Goal: Transaction & Acquisition: Download file/media

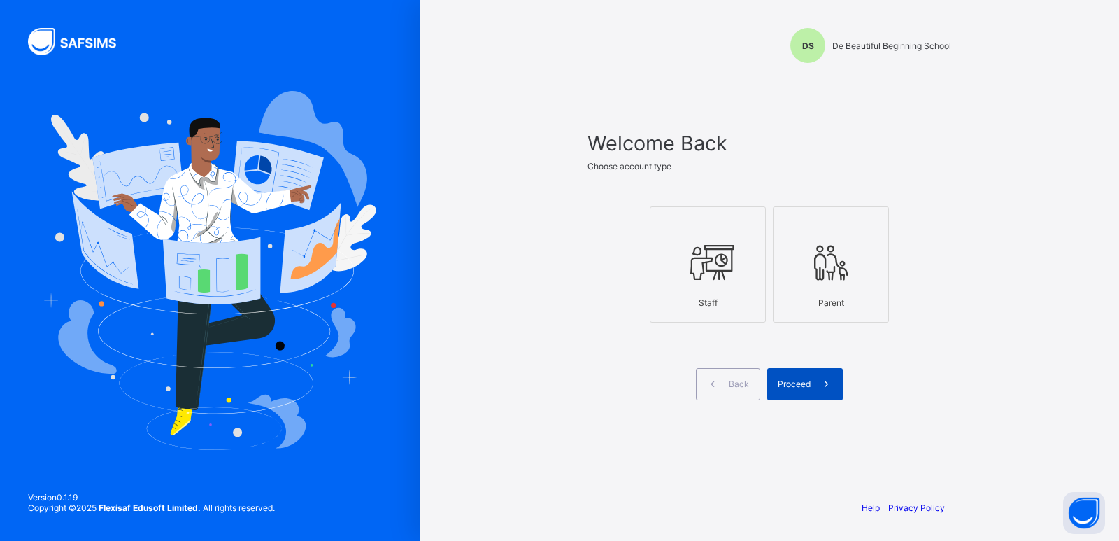
click at [792, 389] on div "Proceed" at bounding box center [806, 384] width 76 height 32
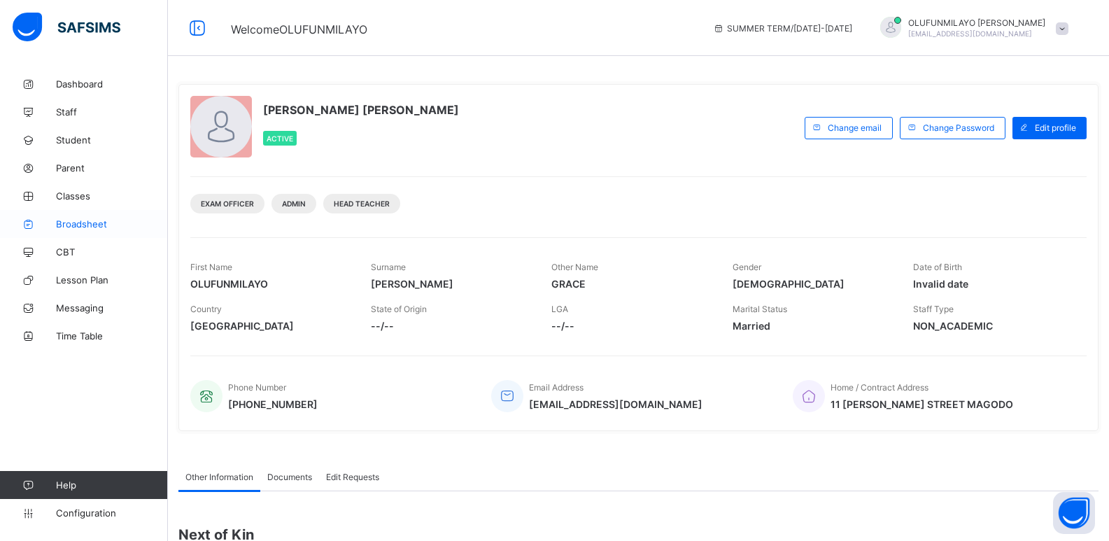
click at [90, 225] on span "Broadsheet" at bounding box center [112, 223] width 112 height 11
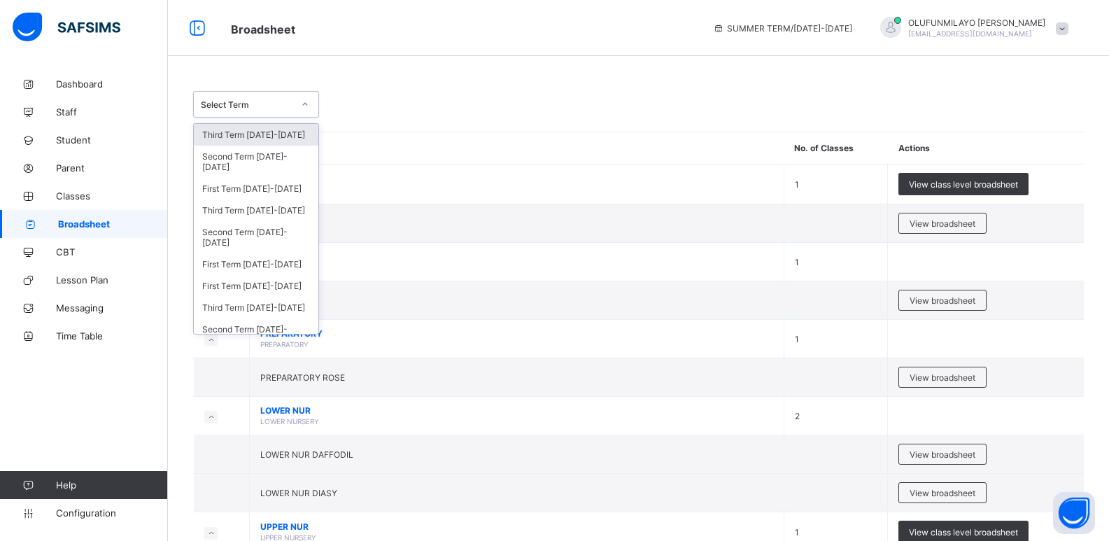
click at [239, 113] on div "Select Term" at bounding box center [243, 104] width 98 height 20
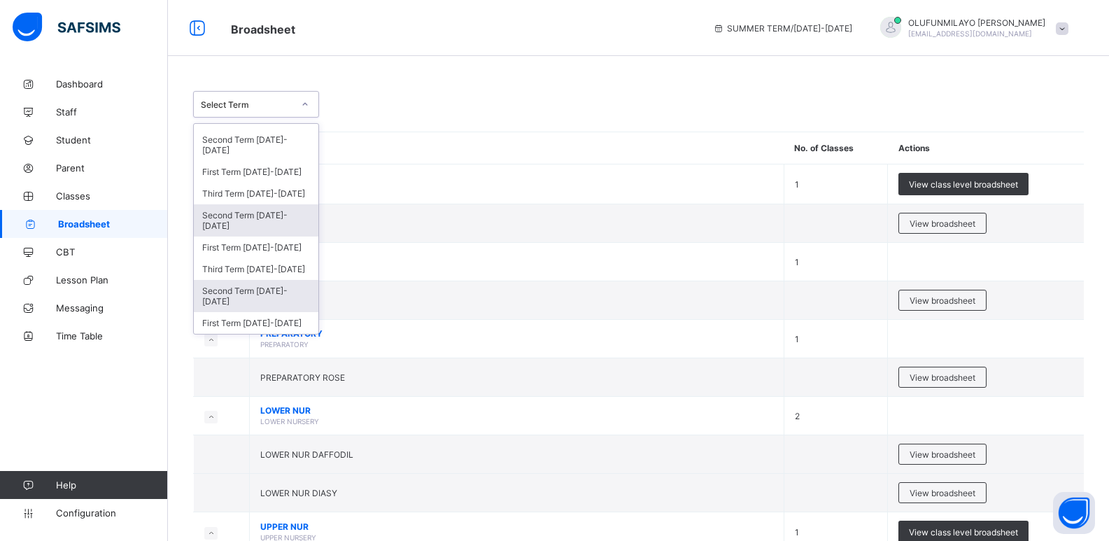
scroll to position [210, 0]
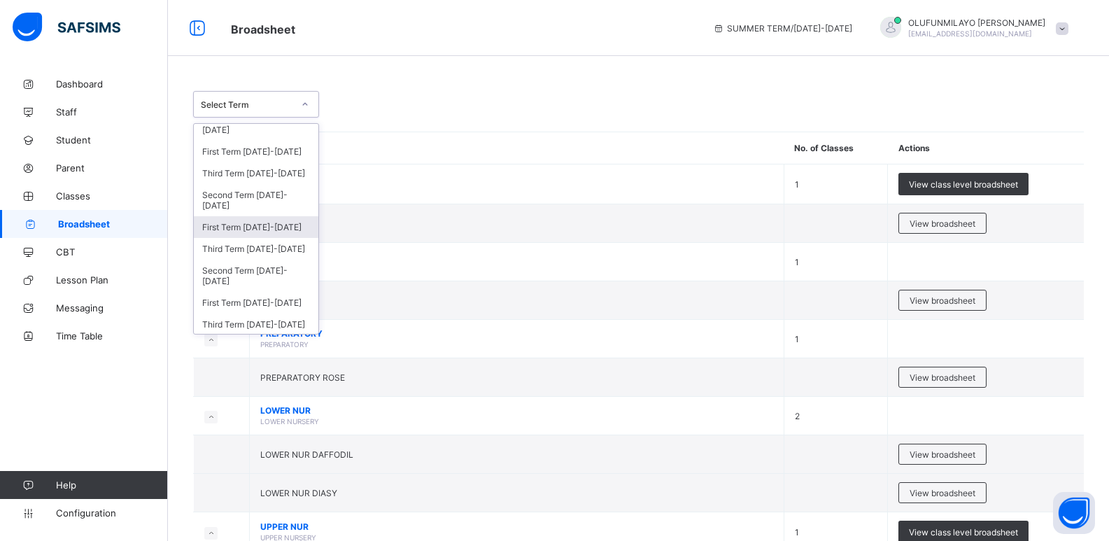
click at [271, 230] on div "First Term 2020-2021" at bounding box center [256, 227] width 125 height 22
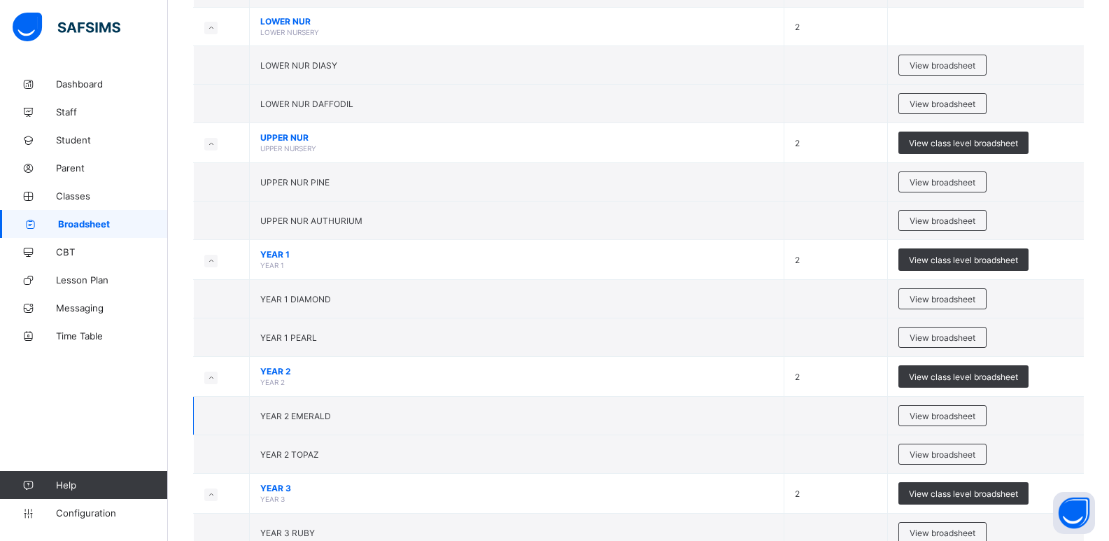
scroll to position [560, 0]
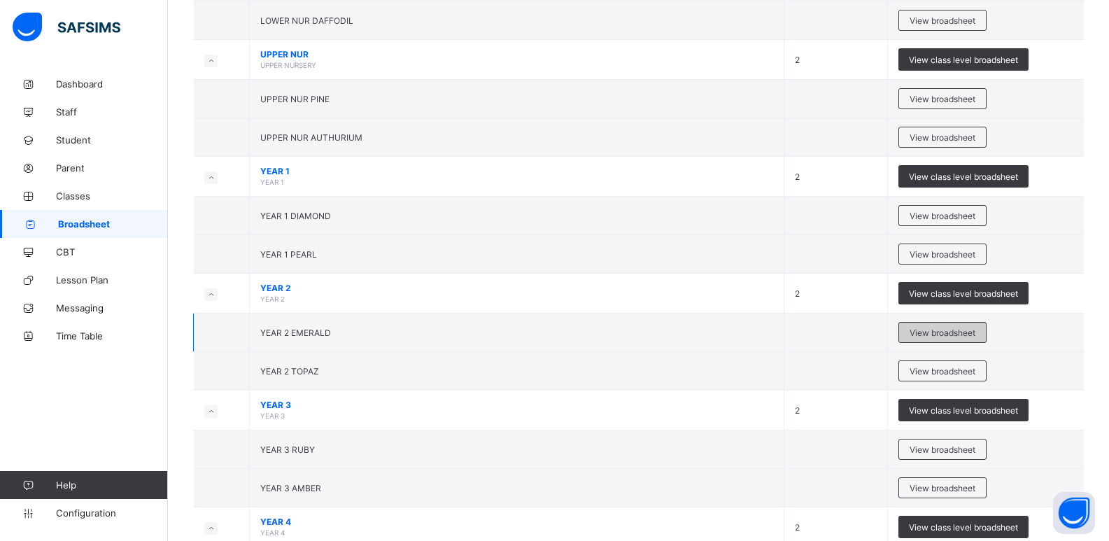
click at [963, 334] on span "View broadsheet" at bounding box center [943, 332] width 66 height 10
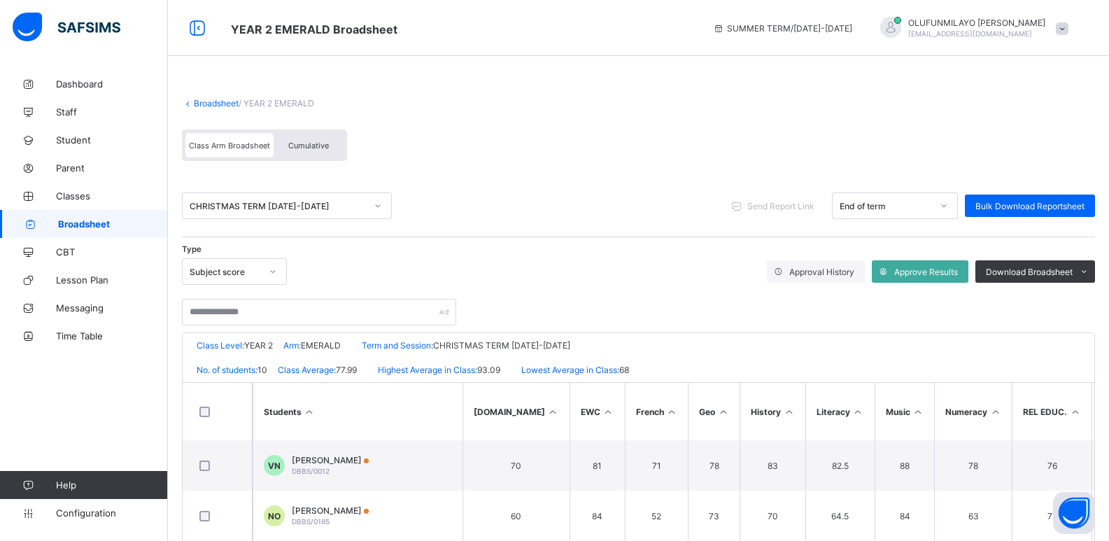
click at [216, 106] on link "Broadsheet" at bounding box center [216, 103] width 45 height 10
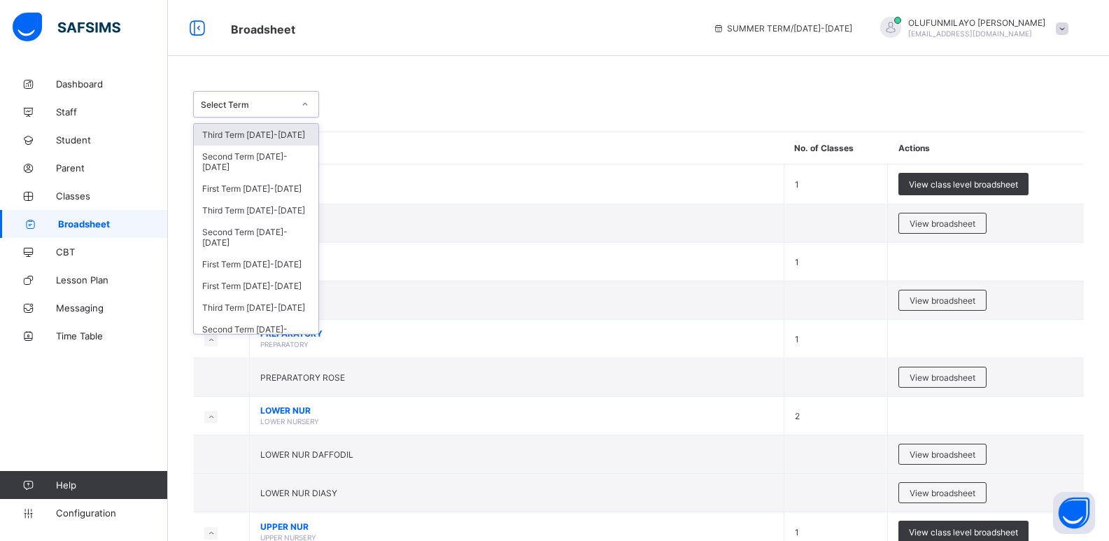
click at [253, 106] on div "Select Term" at bounding box center [247, 104] width 92 height 10
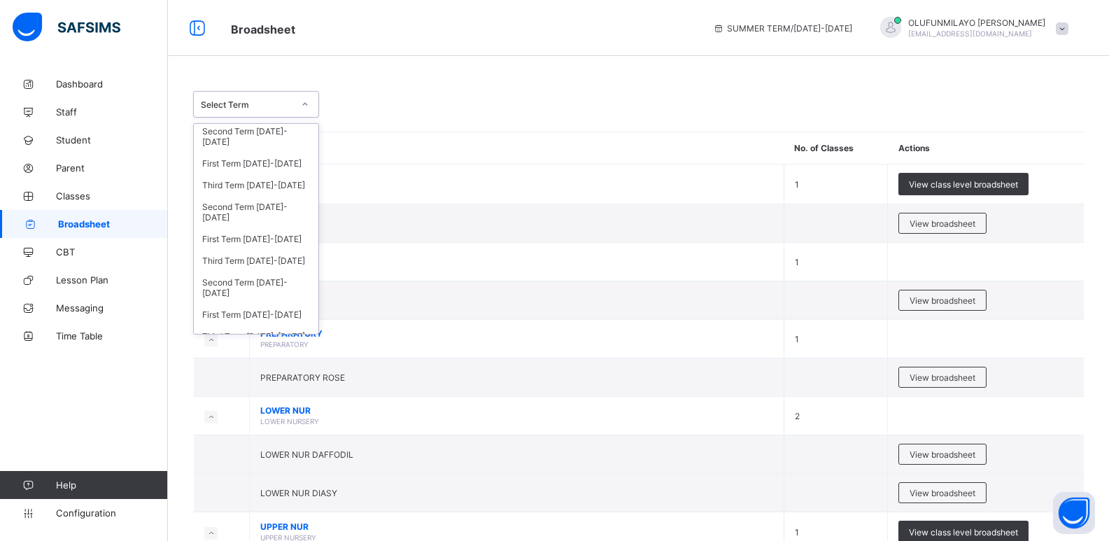
scroll to position [210, 0]
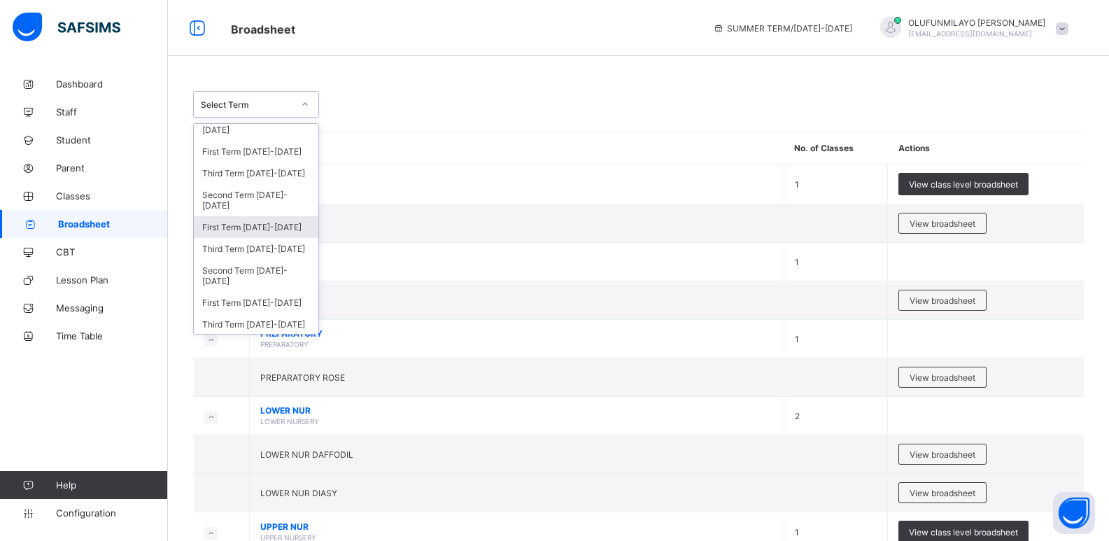
click at [258, 232] on div "First Term 2020-2021" at bounding box center [256, 227] width 125 height 22
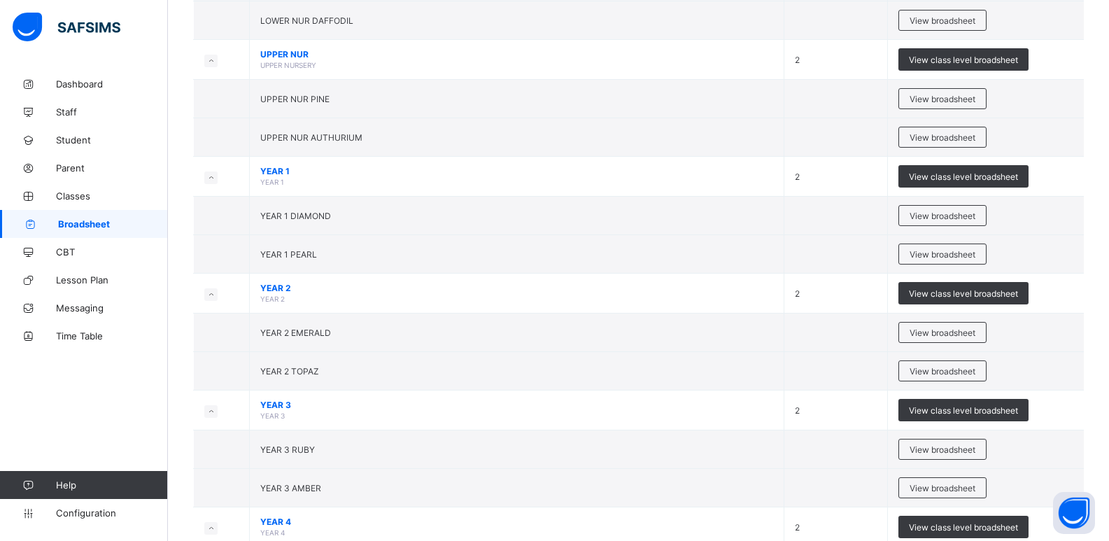
scroll to position [770, 0]
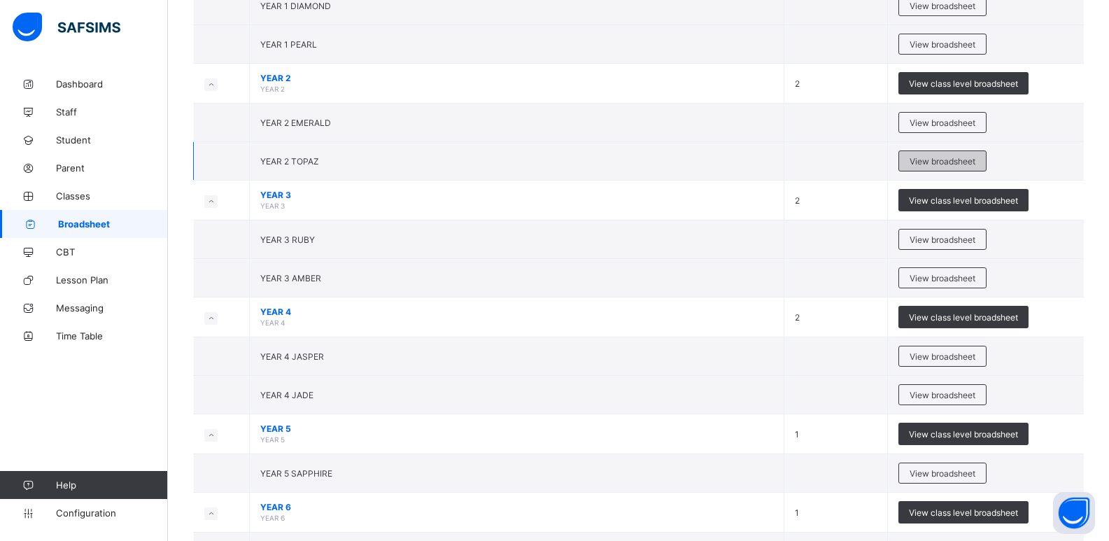
click at [956, 162] on span "View broadsheet" at bounding box center [943, 161] width 66 height 10
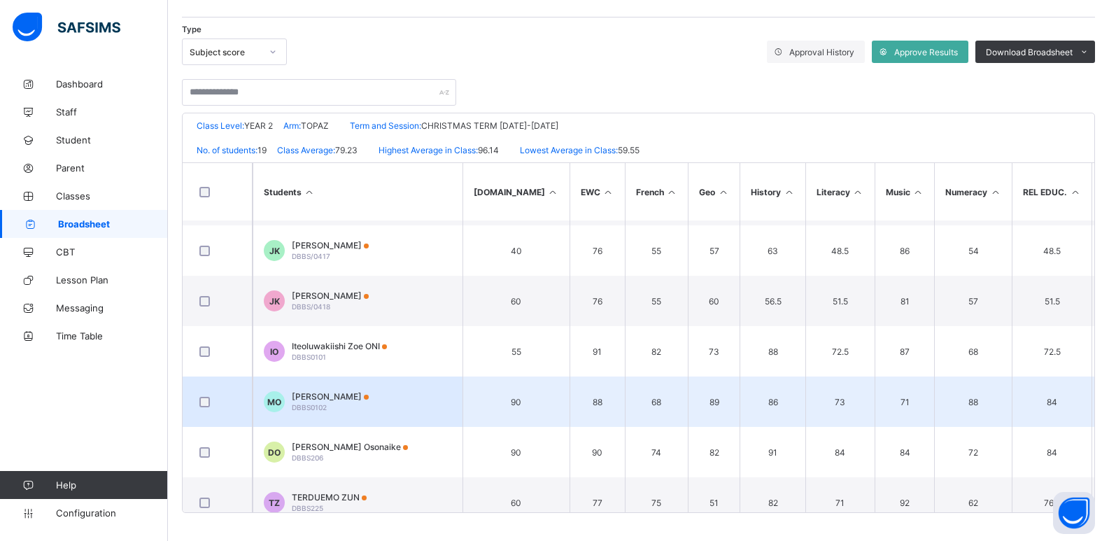
scroll to position [671, 0]
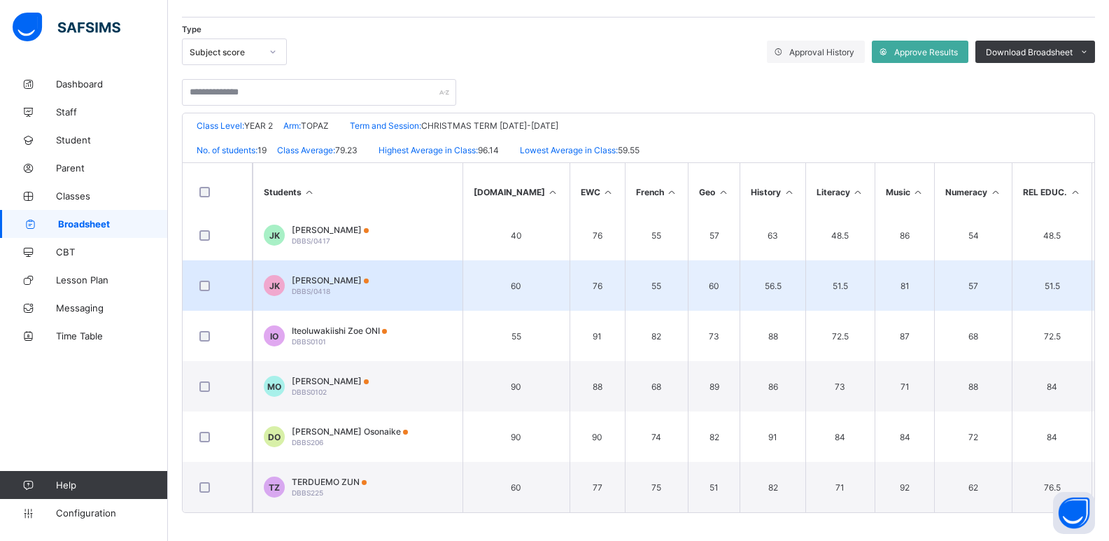
click at [348, 282] on div "Judah Kayode-Ajayi DBBS/0418" at bounding box center [330, 285] width 77 height 21
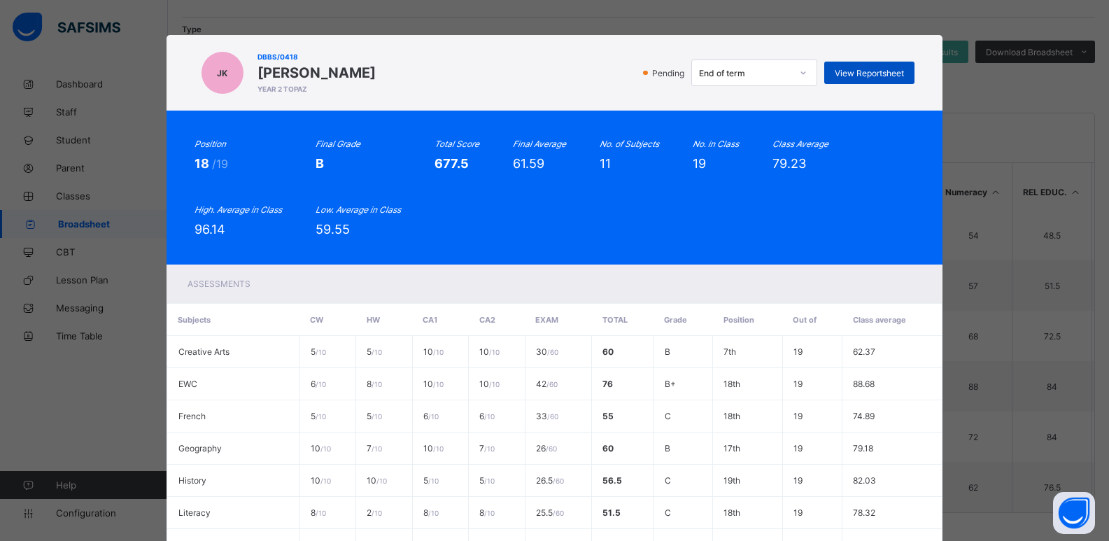
click at [856, 74] on span "View Reportsheet" at bounding box center [869, 73] width 69 height 10
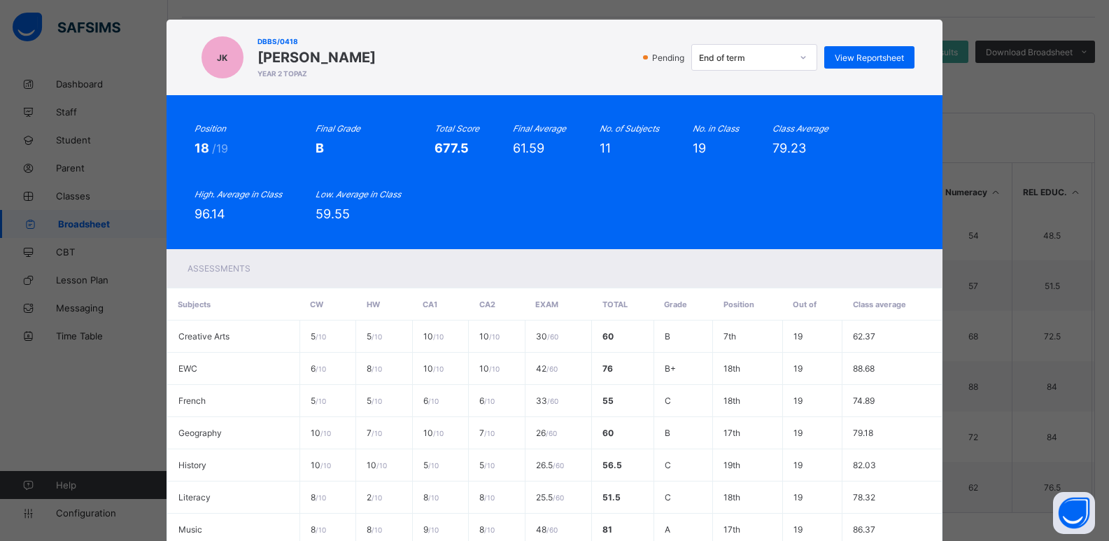
scroll to position [285, 0]
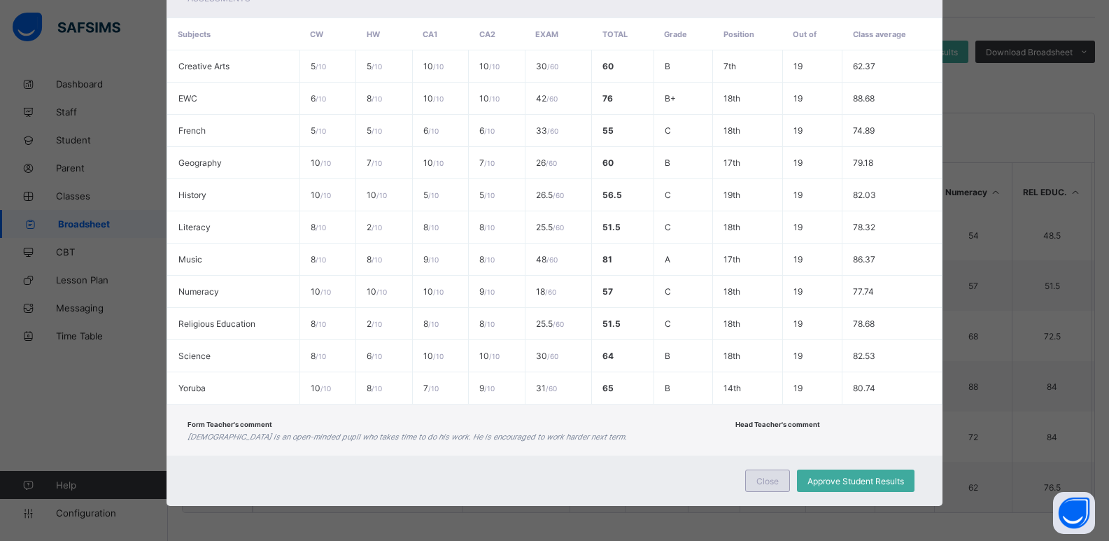
click at [765, 479] on span "Close" at bounding box center [767, 481] width 22 height 10
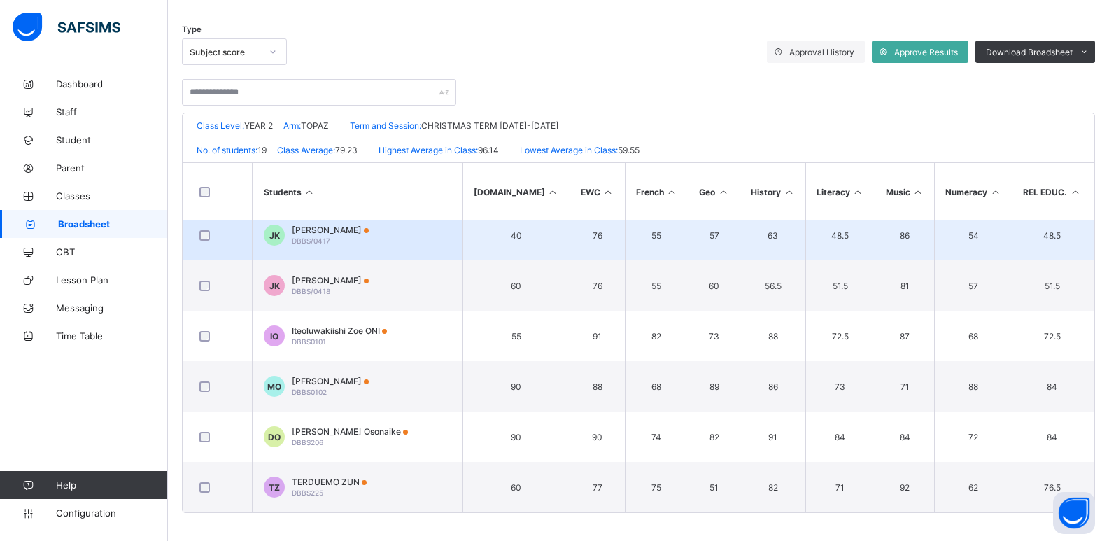
click at [411, 235] on td "JK Joseph Kayode-Ajayi DBBS/0417" at bounding box center [358, 235] width 210 height 50
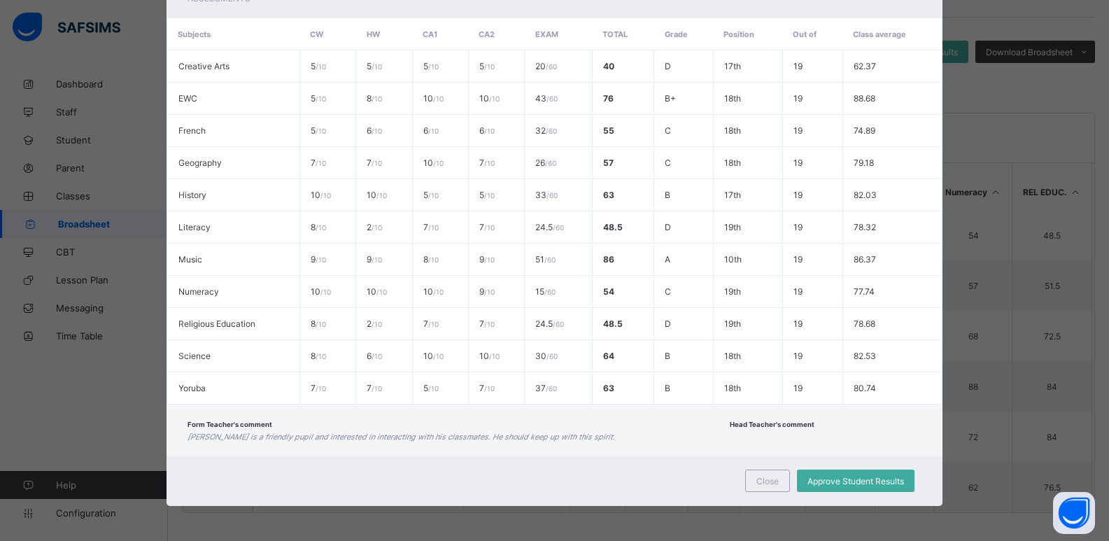
scroll to position [0, 0]
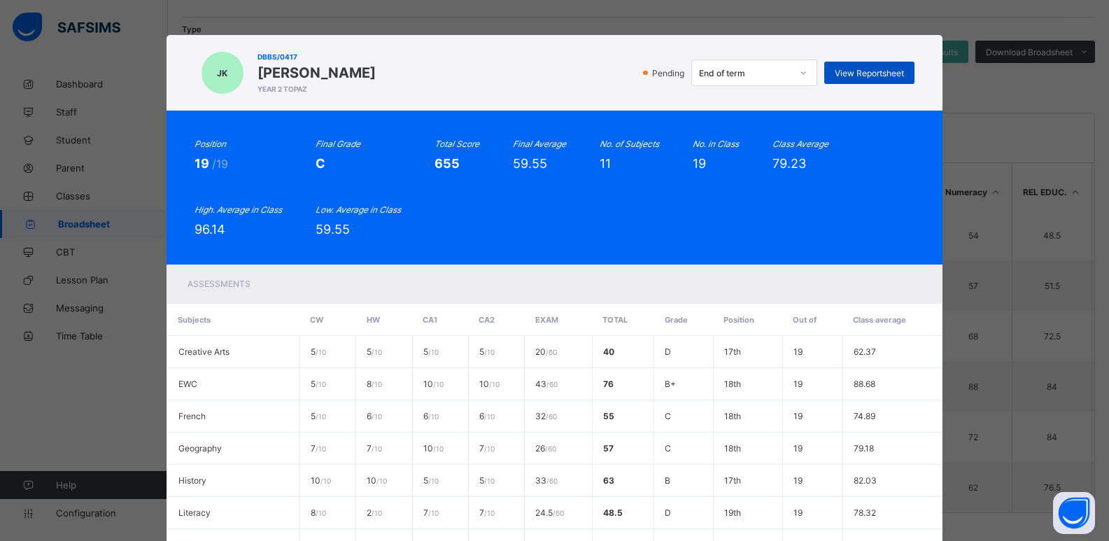
click at [851, 68] on span "View Reportsheet" at bounding box center [869, 73] width 69 height 10
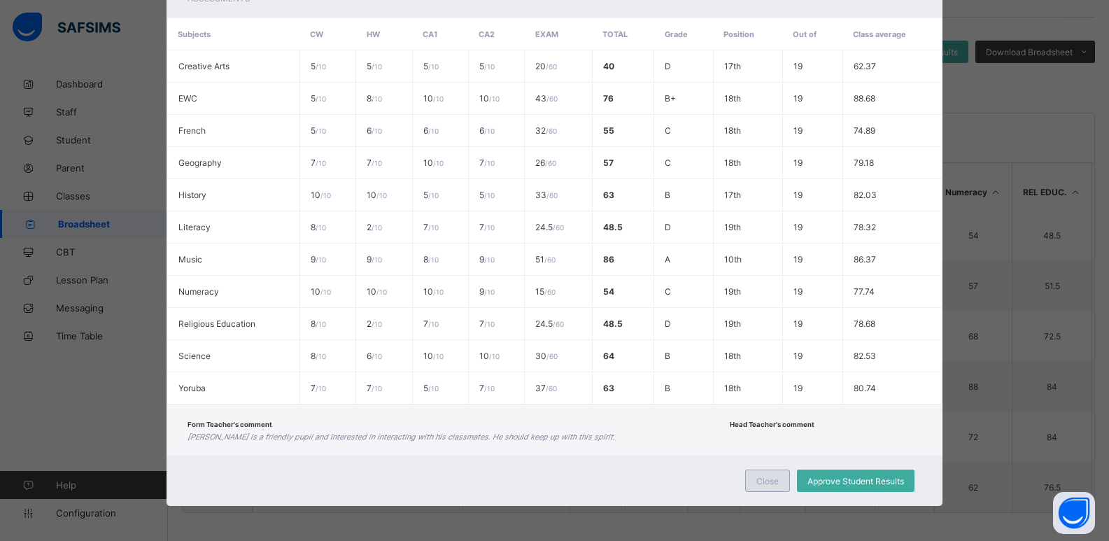
click at [771, 483] on span "Close" at bounding box center [767, 481] width 22 height 10
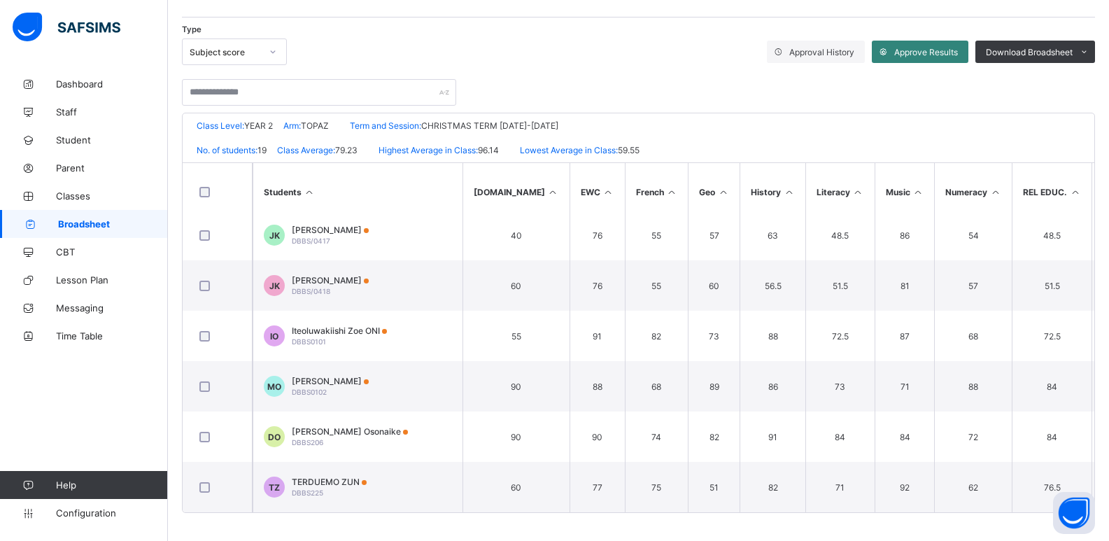
click at [929, 52] on span "Approve Results" at bounding box center [926, 52] width 64 height 10
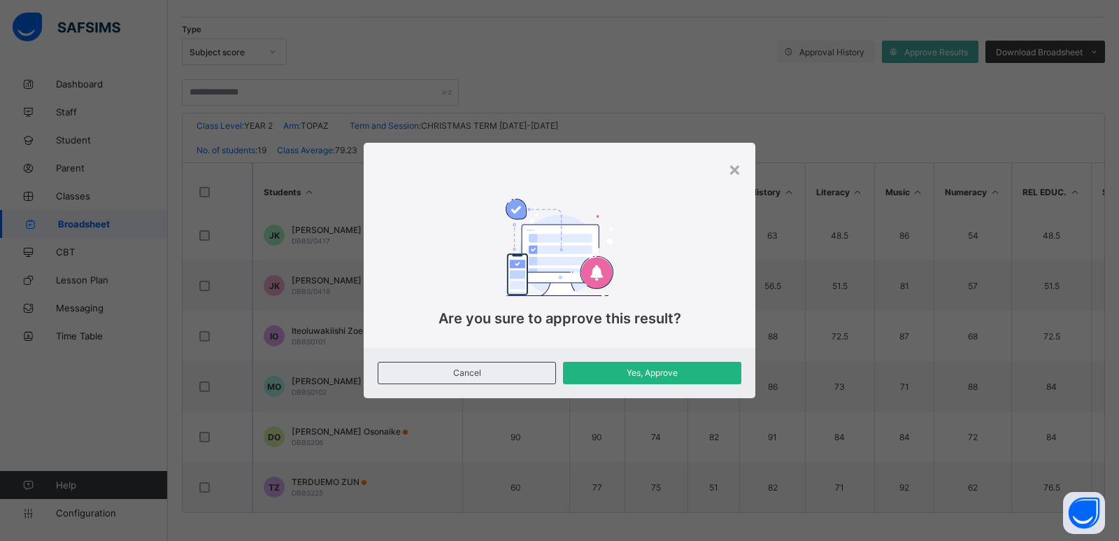
click at [594, 382] on div "Yes, Approve" at bounding box center [652, 373] width 178 height 22
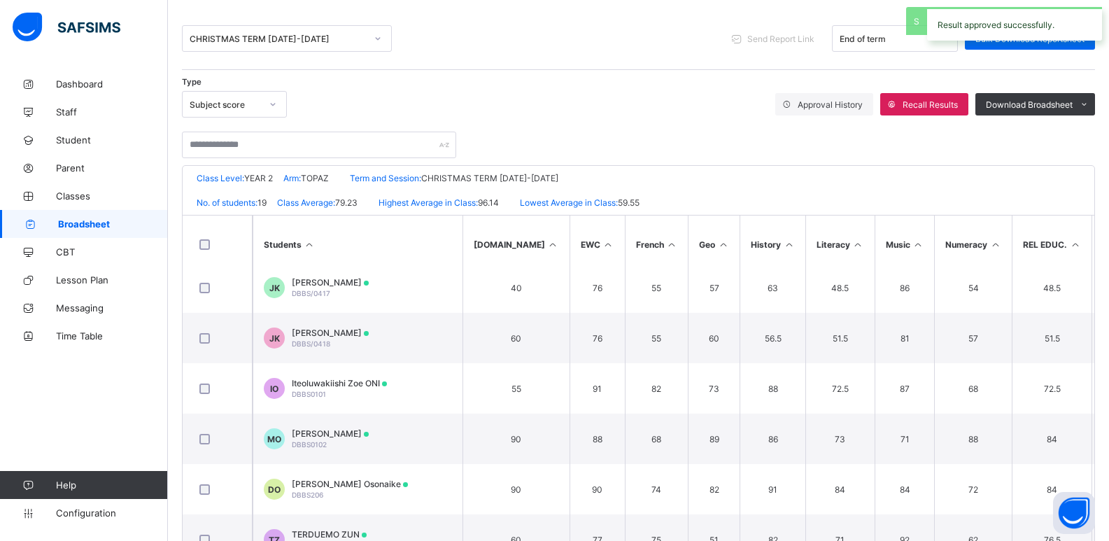
scroll to position [10, 0]
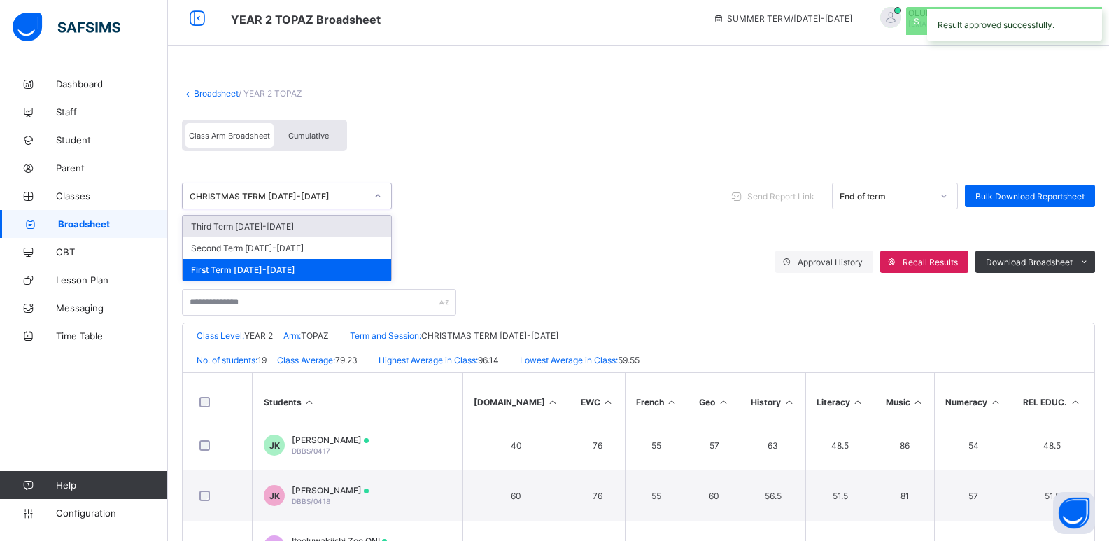
click at [257, 197] on div "CHRISTMAS TERM 2020-2021" at bounding box center [278, 196] width 176 height 10
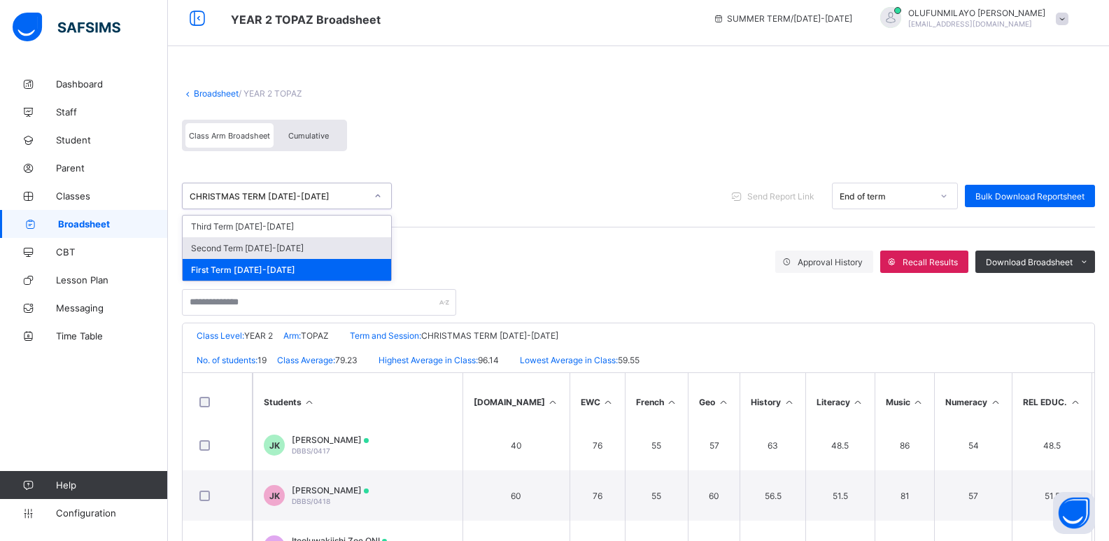
click at [264, 246] on div "Second Term 2020-2021" at bounding box center [287, 248] width 209 height 22
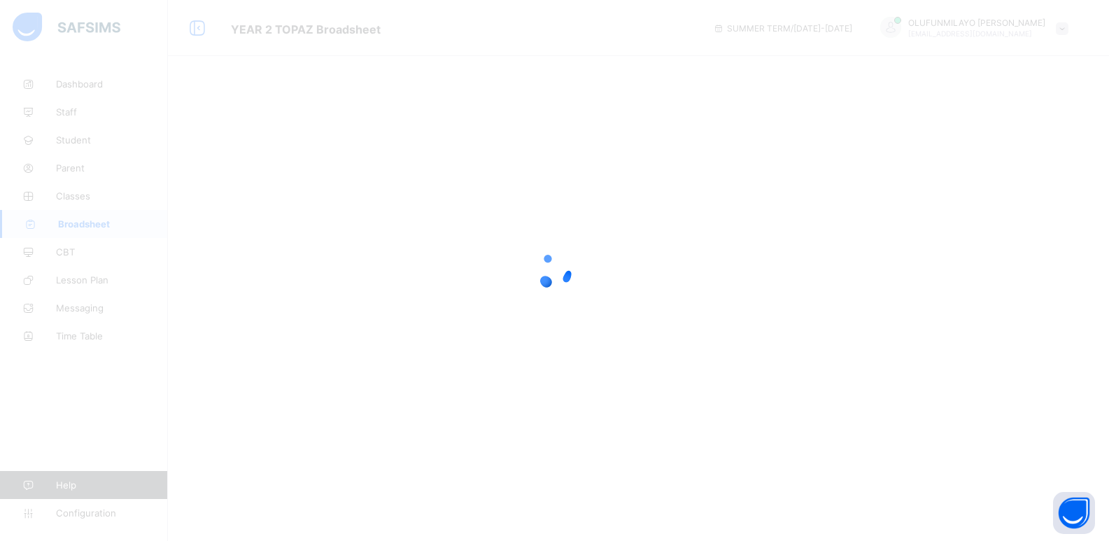
scroll to position [0, 0]
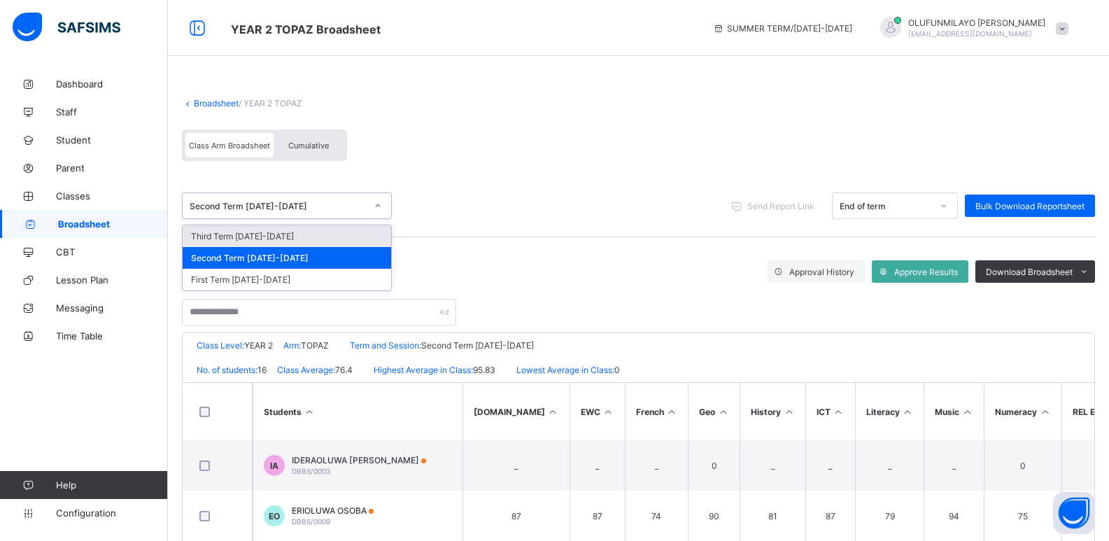
click at [229, 204] on div "Second Term 2020-2021" at bounding box center [278, 206] width 176 height 10
click at [234, 253] on div "Second Term 2020-2021" at bounding box center [287, 258] width 209 height 22
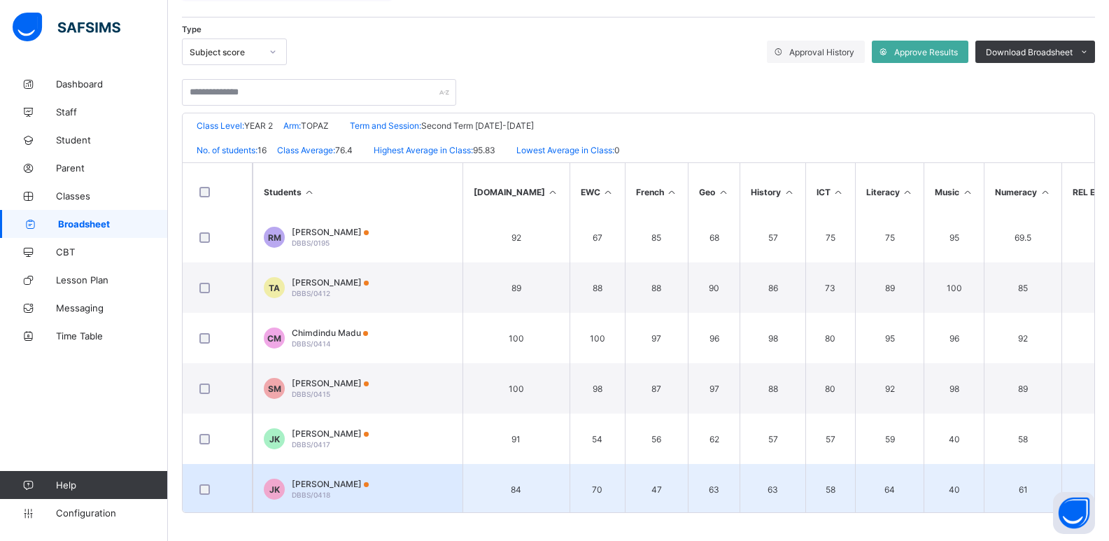
scroll to position [420, 0]
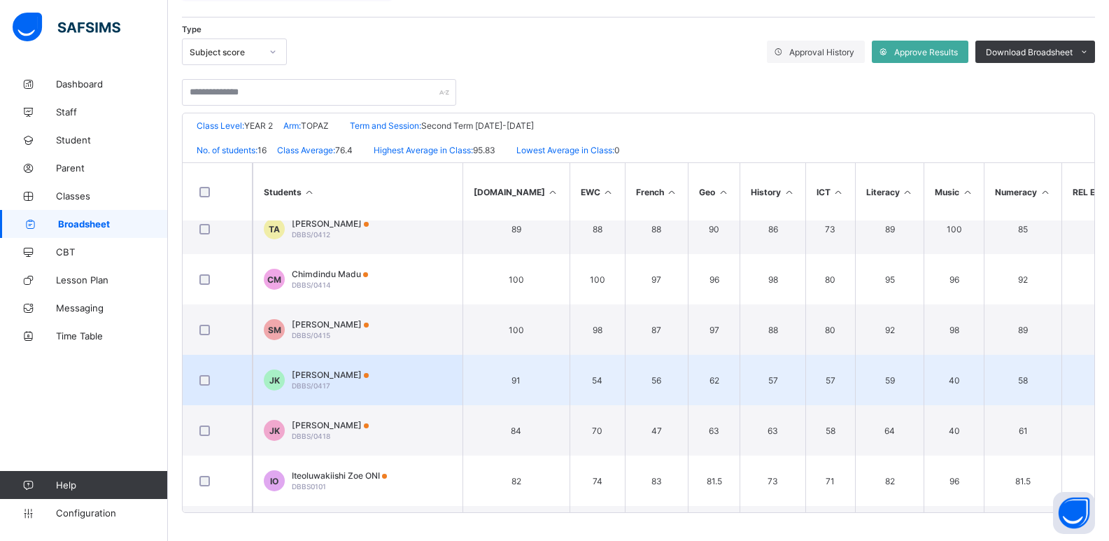
click at [402, 378] on td "JK Joseph Kayode-Ajayi DBBS/0417" at bounding box center [358, 380] width 210 height 50
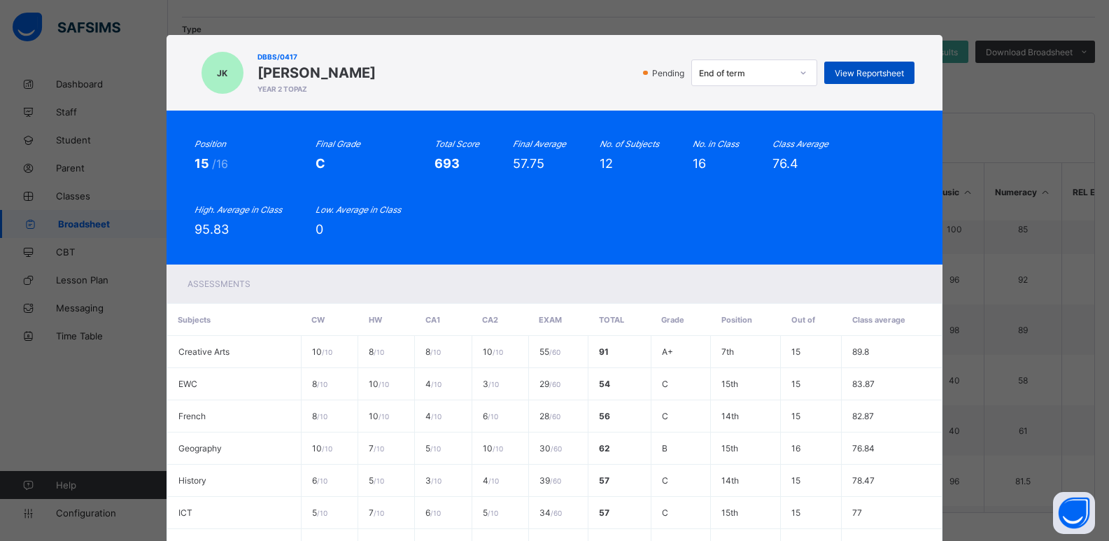
click at [847, 66] on div "View Reportsheet" at bounding box center [869, 73] width 90 height 22
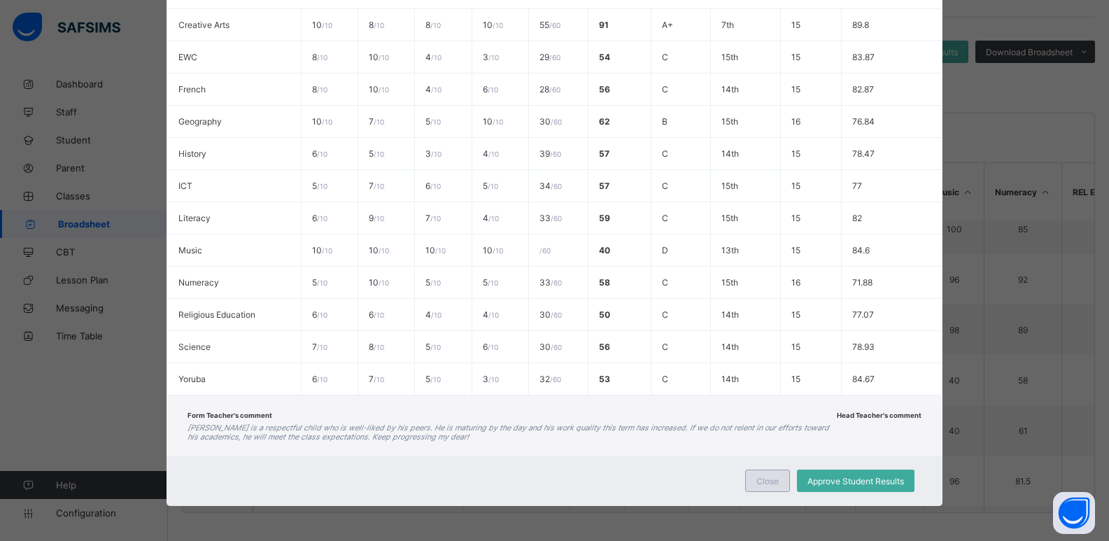
click at [751, 481] on div "Close" at bounding box center [767, 480] width 45 height 22
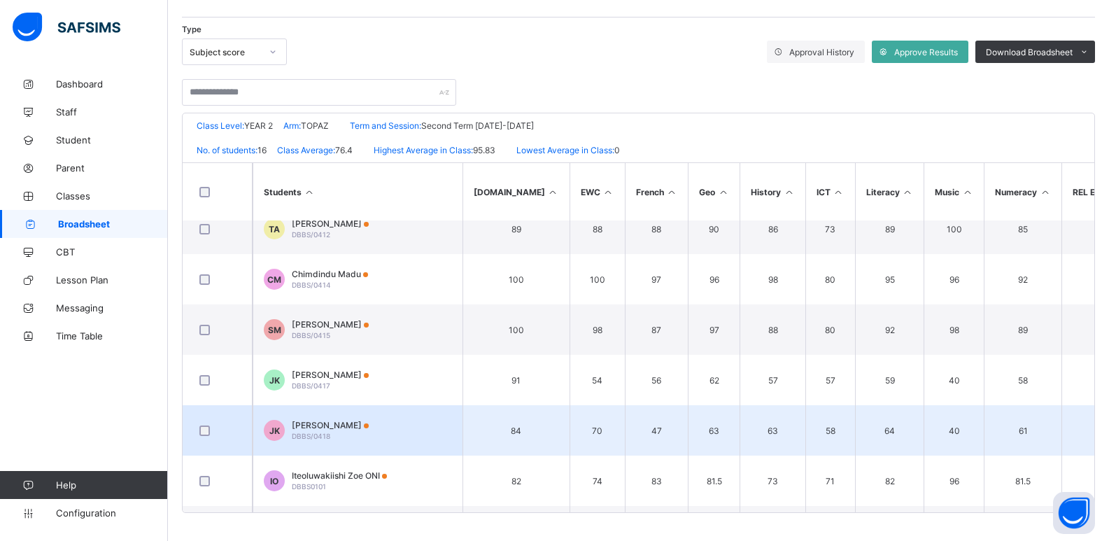
click at [383, 439] on td "JK Judah Kayode-Ajayi DBBS/0418" at bounding box center [358, 430] width 210 height 50
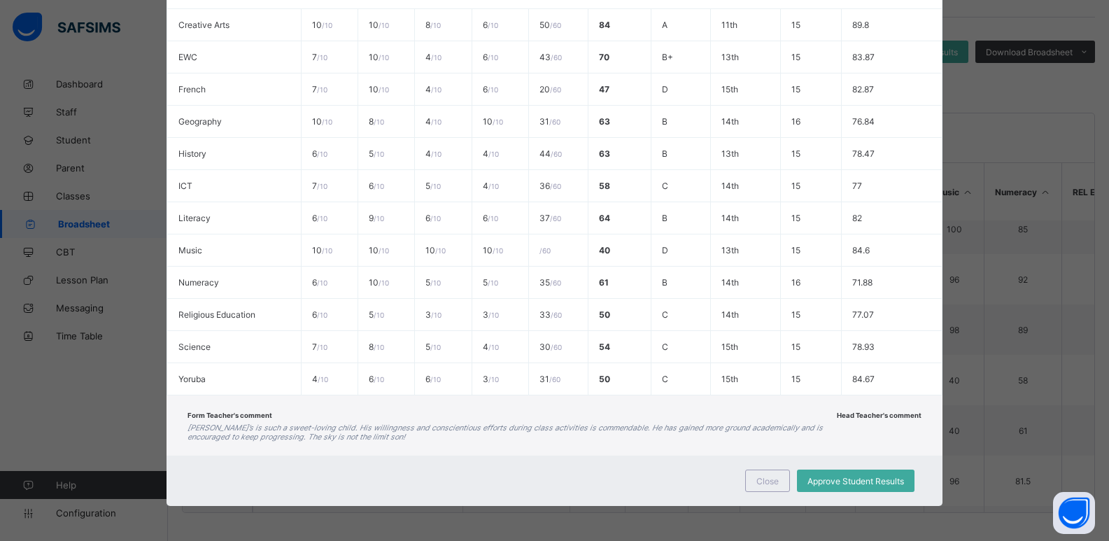
scroll to position [0, 0]
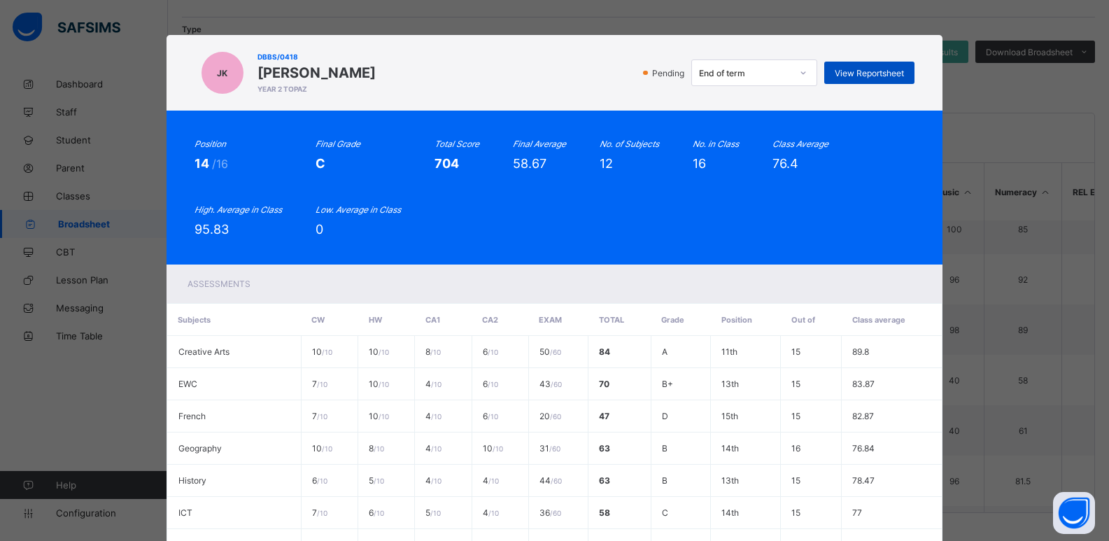
click at [873, 66] on div "View Reportsheet" at bounding box center [869, 73] width 90 height 22
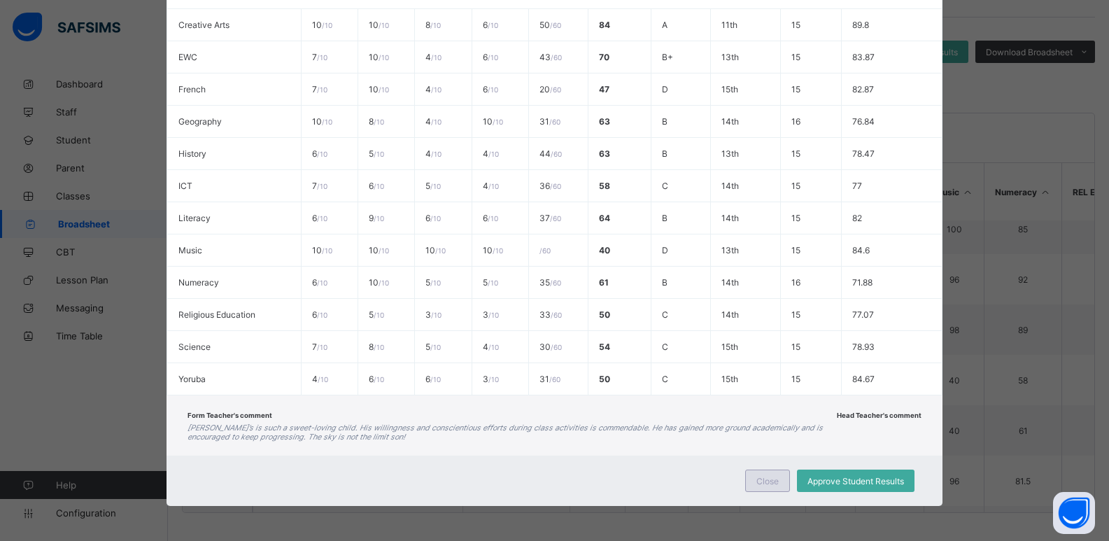
click at [778, 482] on div "Close" at bounding box center [767, 480] width 45 height 22
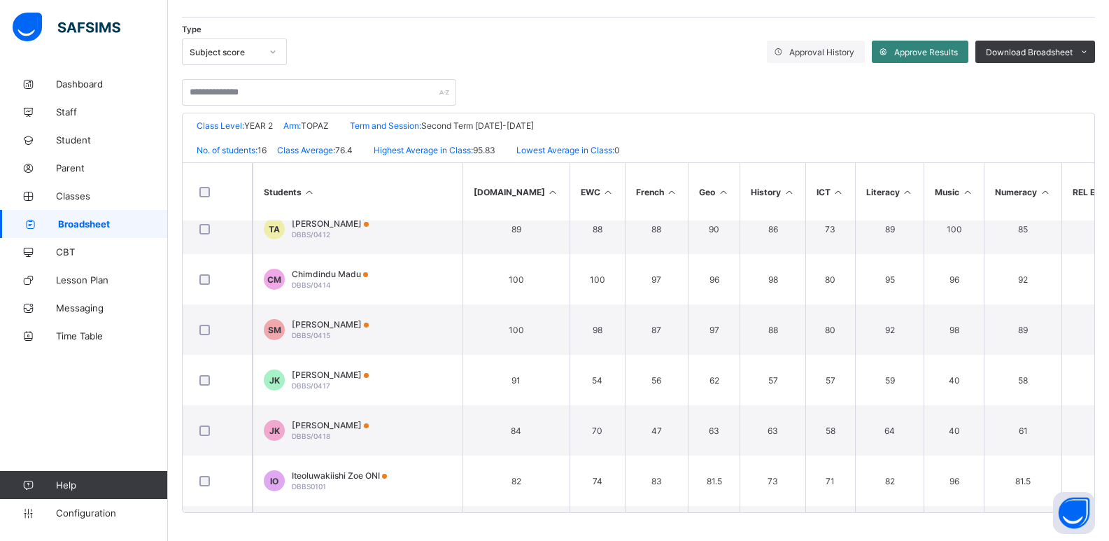
click at [931, 53] on span "Approve Results" at bounding box center [926, 52] width 64 height 10
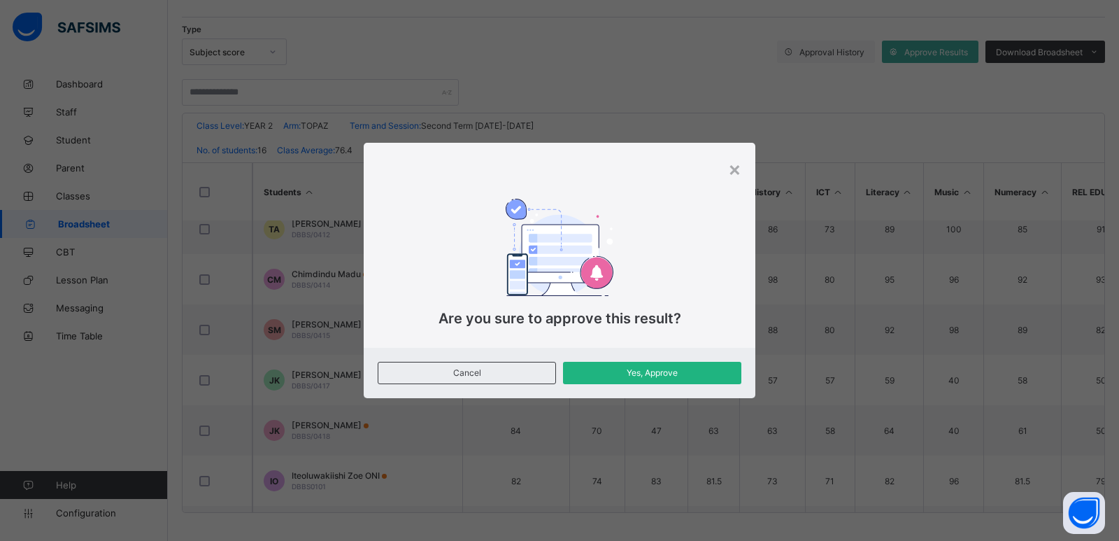
click at [588, 367] on div "Yes, Approve" at bounding box center [652, 373] width 178 height 22
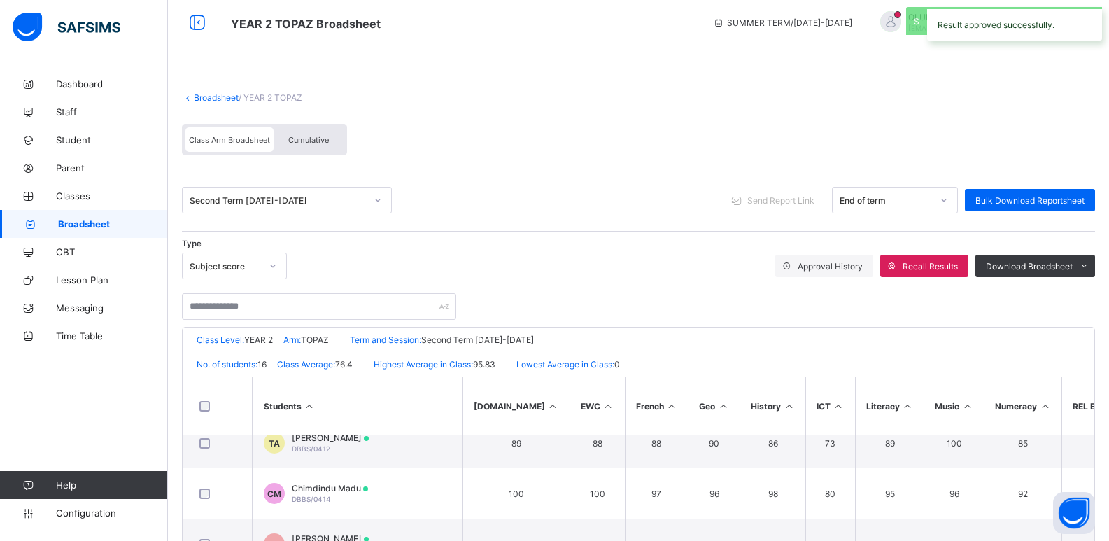
scroll to position [0, 0]
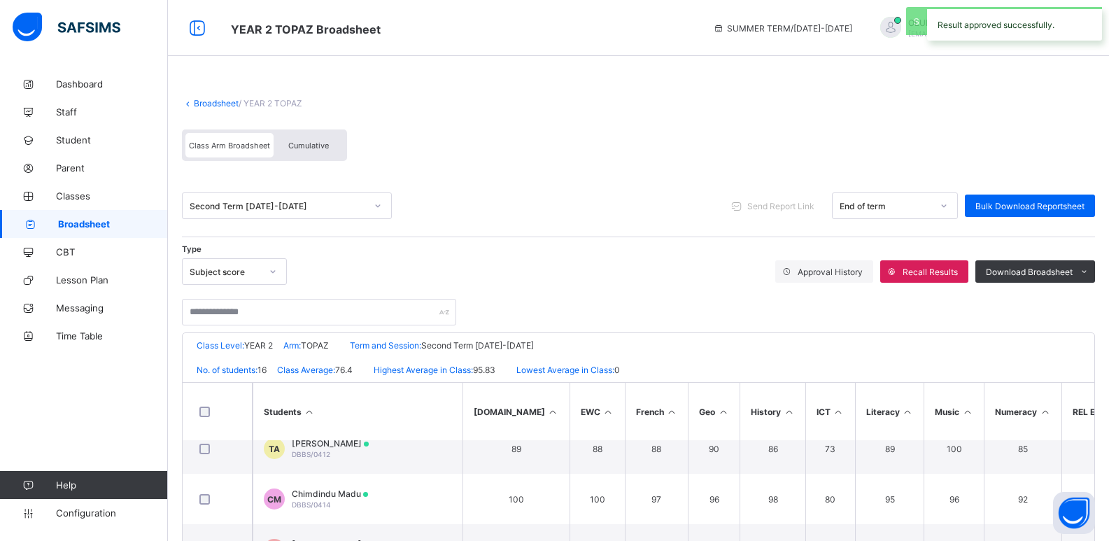
click at [274, 202] on div "Second Term 2020-2021" at bounding box center [278, 206] width 176 height 10
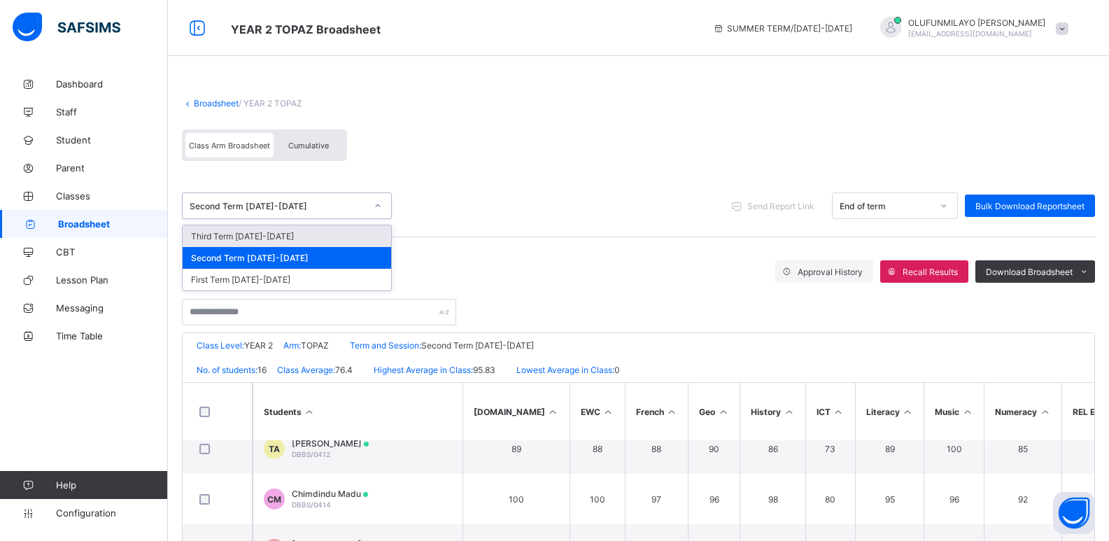
click at [275, 226] on div "Third Term 2020-2021" at bounding box center [287, 236] width 209 height 22
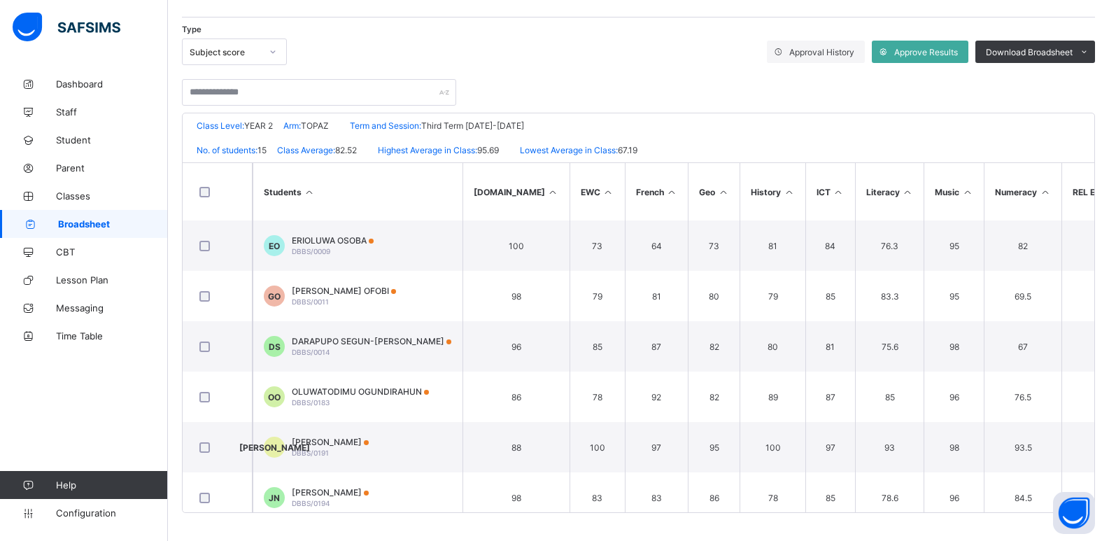
scroll to position [350, 0]
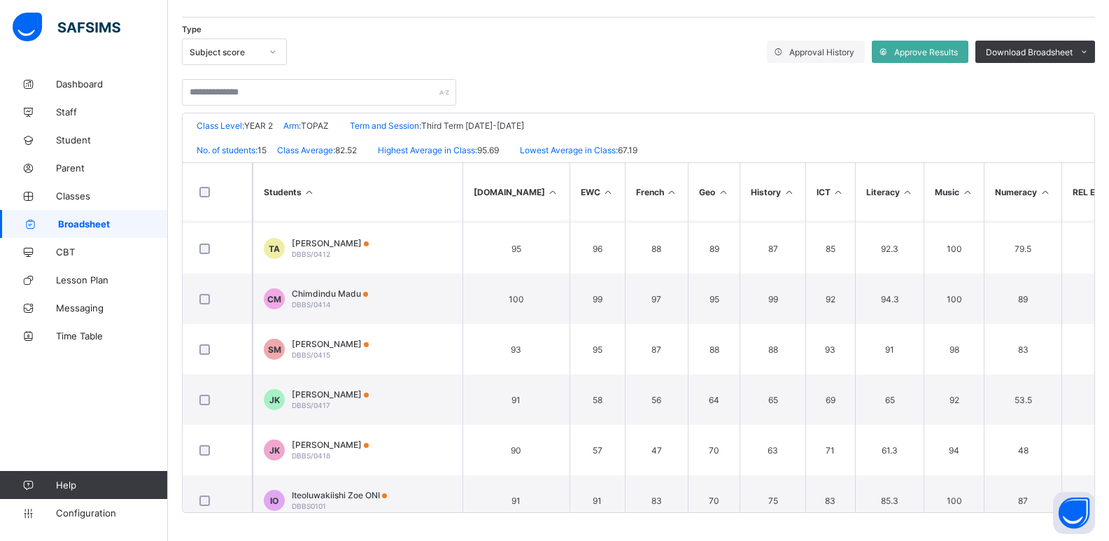
click at [353, 403] on div "Joseph Kayode-Ajayi DBBS/0417" at bounding box center [330, 399] width 77 height 21
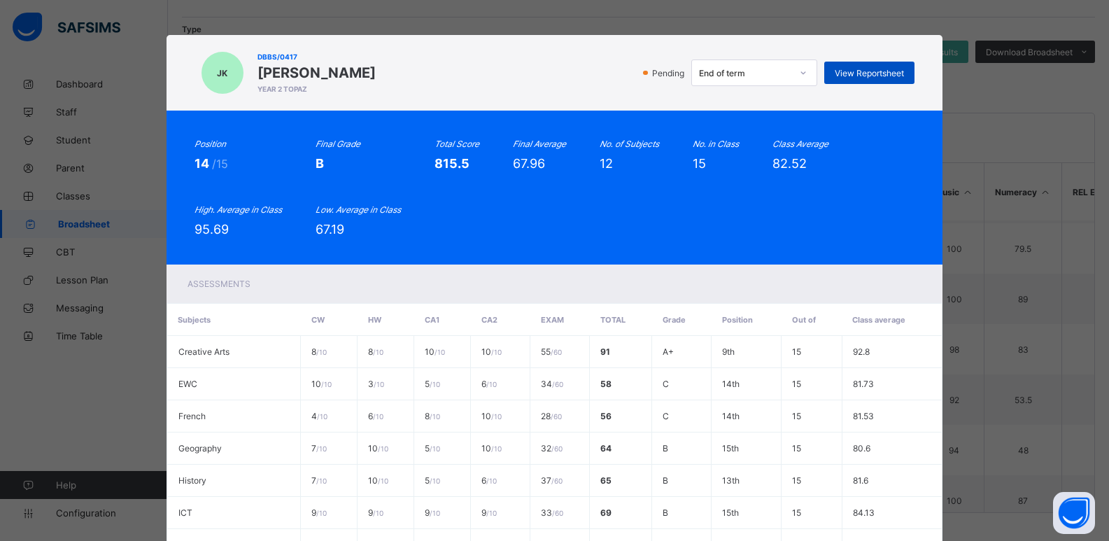
click at [871, 68] on span "View Reportsheet" at bounding box center [869, 73] width 69 height 10
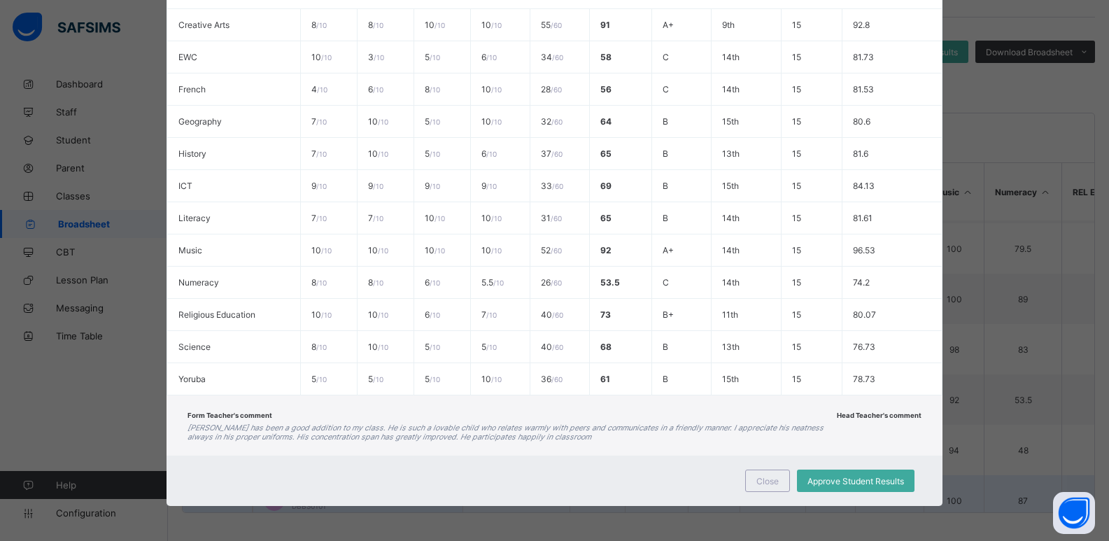
drag, startPoint x: 772, startPoint y: 488, endPoint x: 764, endPoint y: 484, distance: 8.5
click at [772, 487] on div "Close" at bounding box center [767, 480] width 45 height 22
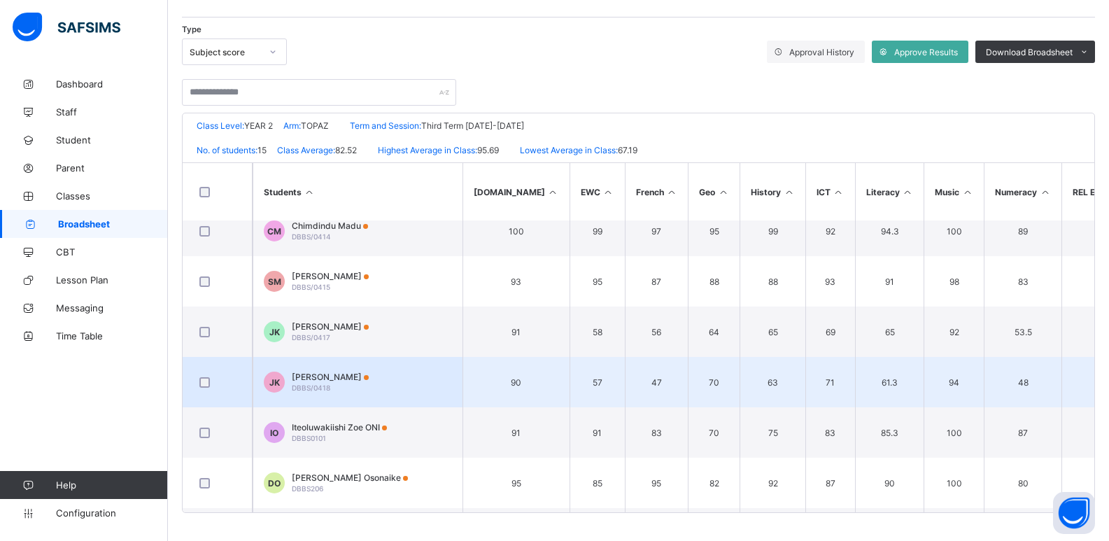
scroll to position [420, 0]
click at [342, 383] on div "Judah Kayode-Ajayi DBBS/0418" at bounding box center [330, 379] width 77 height 21
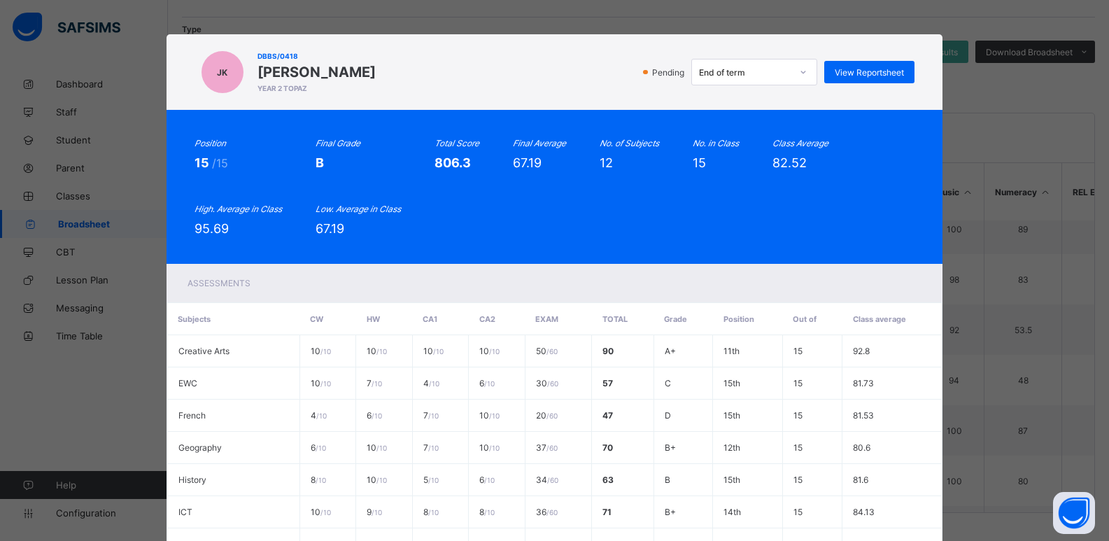
scroll to position [0, 0]
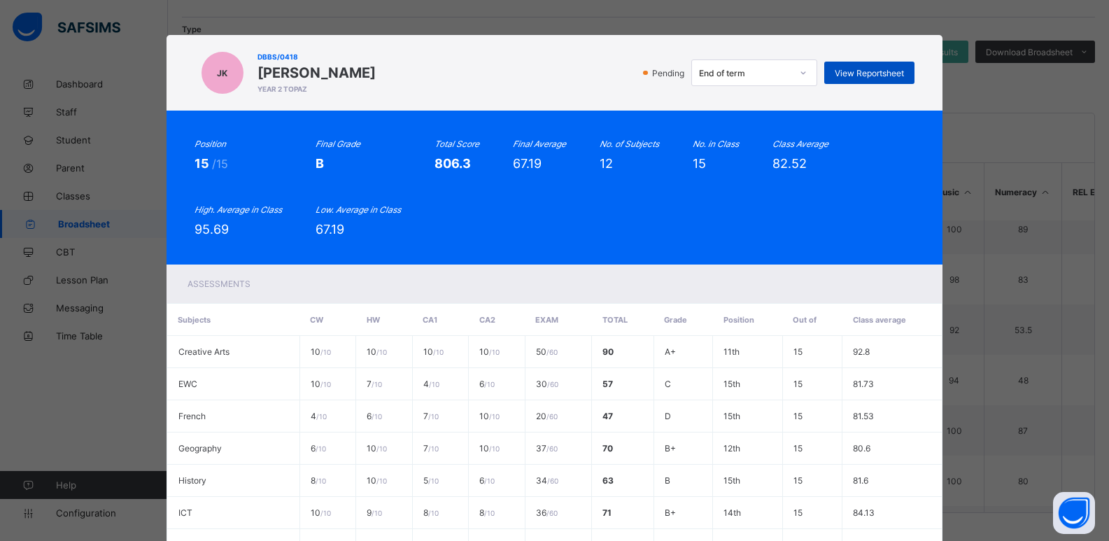
click at [860, 71] on span "View Reportsheet" at bounding box center [869, 73] width 69 height 10
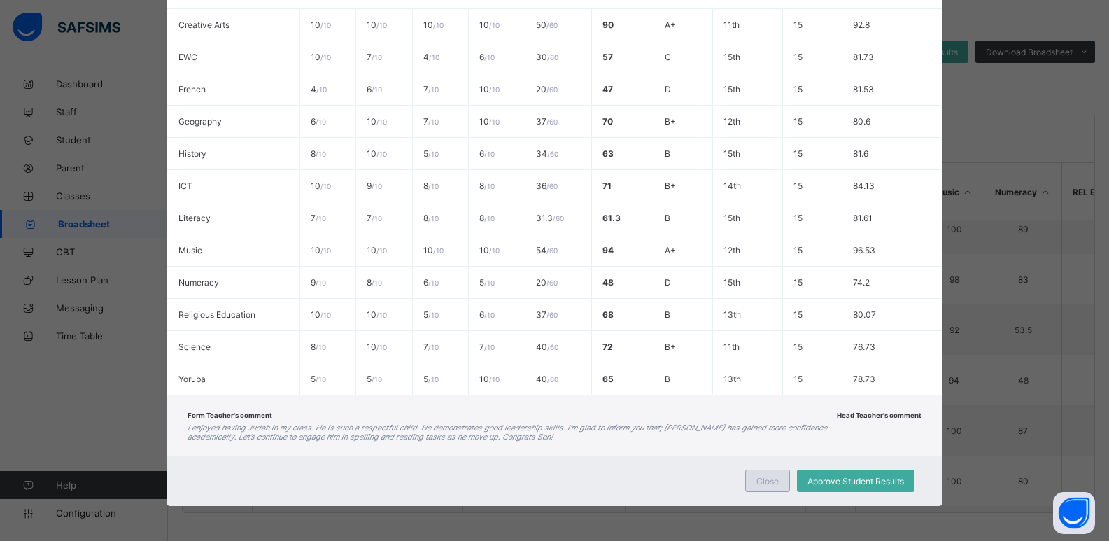
click at [764, 484] on span "Close" at bounding box center [767, 481] width 22 height 10
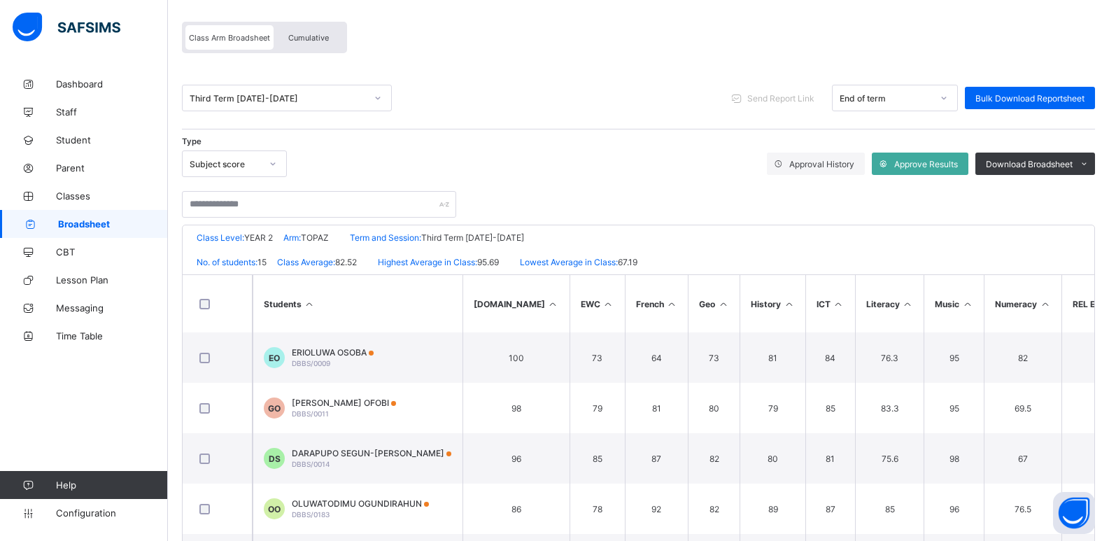
scroll to position [0, 0]
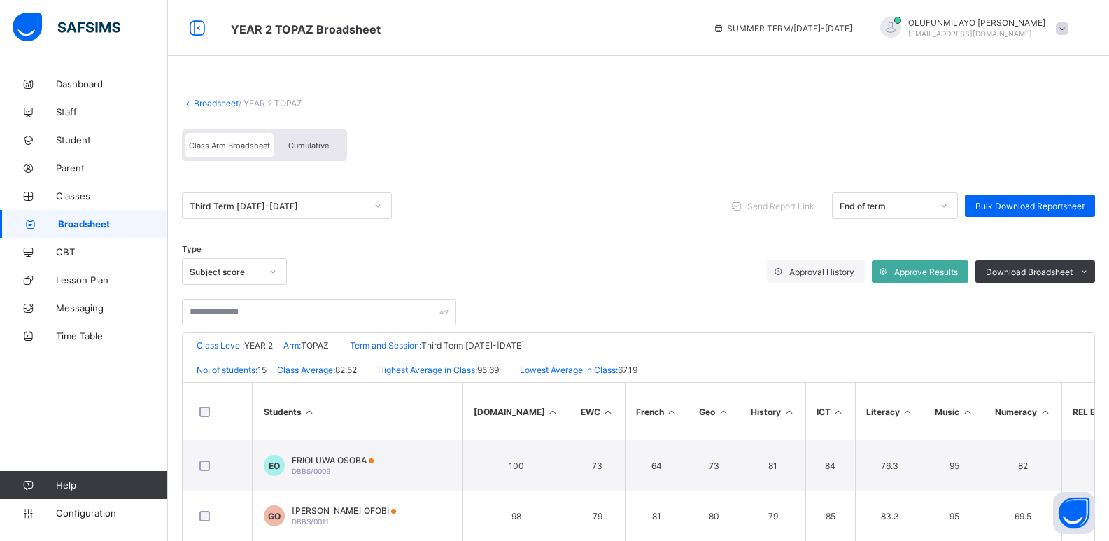
click at [207, 97] on span at bounding box center [638, 91] width 913 height 14
click at [207, 104] on link "Broadsheet" at bounding box center [216, 103] width 45 height 10
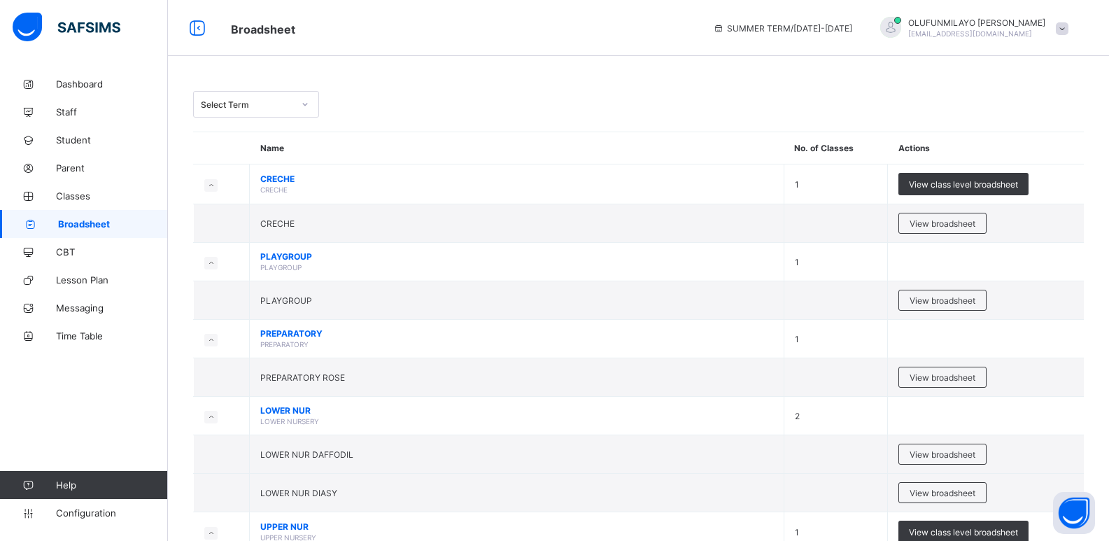
click at [217, 108] on div "Select Term" at bounding box center [247, 104] width 92 height 10
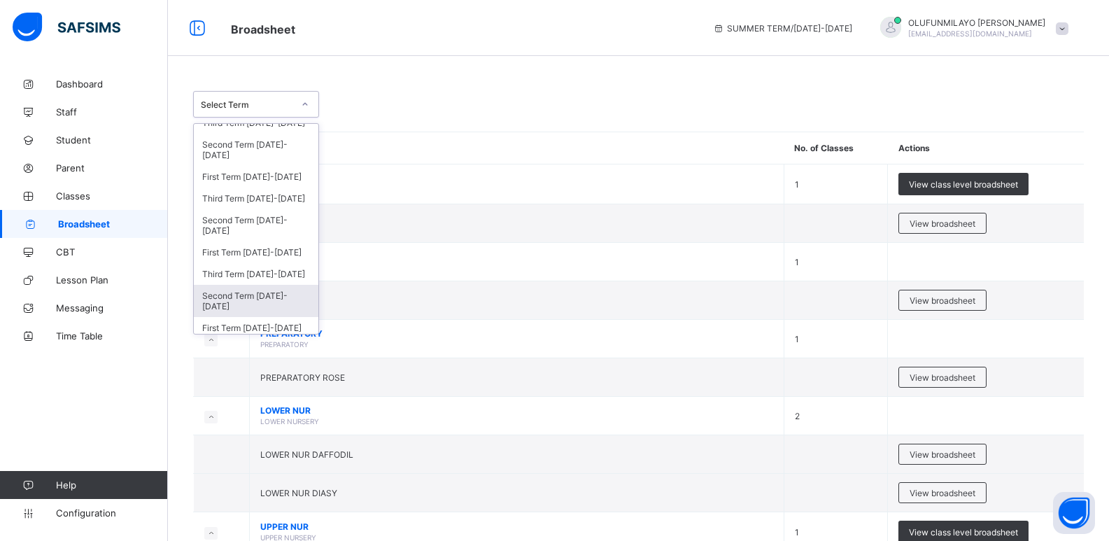
scroll to position [280, 0]
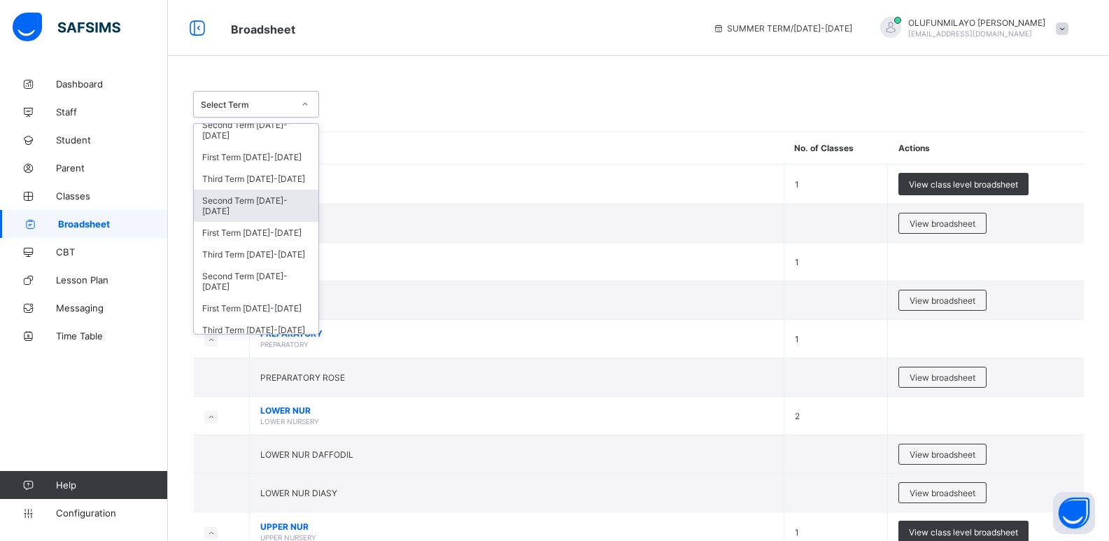
click at [244, 202] on div "Second Term 2019-2020" at bounding box center [256, 206] width 125 height 32
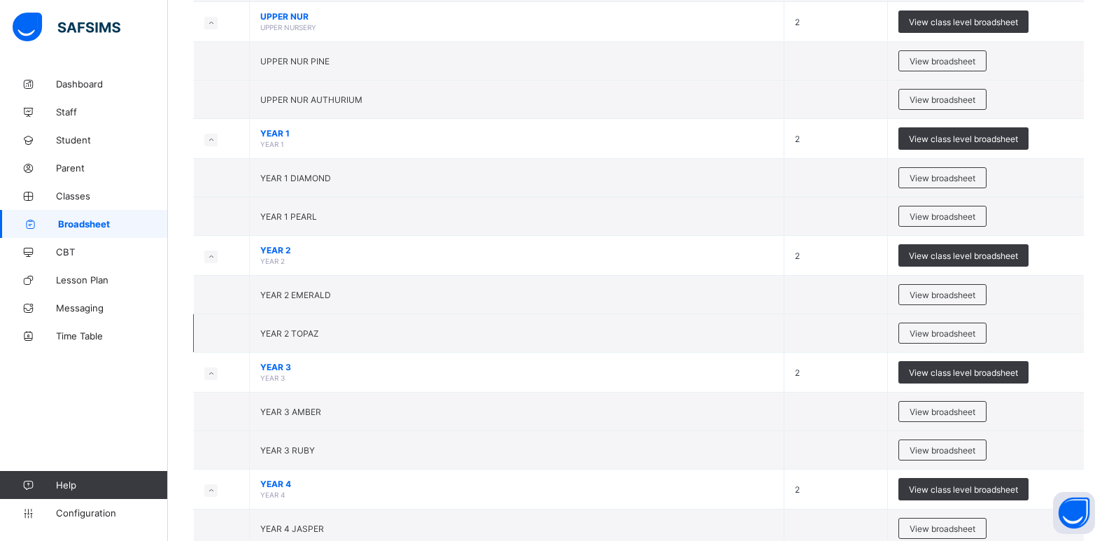
scroll to position [560, 0]
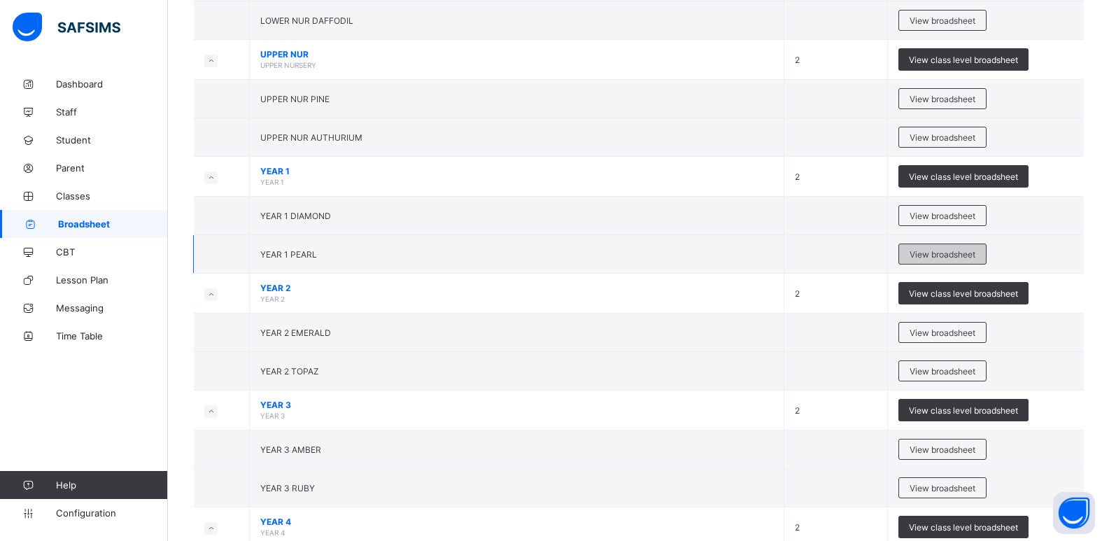
click at [928, 255] on span "View broadsheet" at bounding box center [943, 254] width 66 height 10
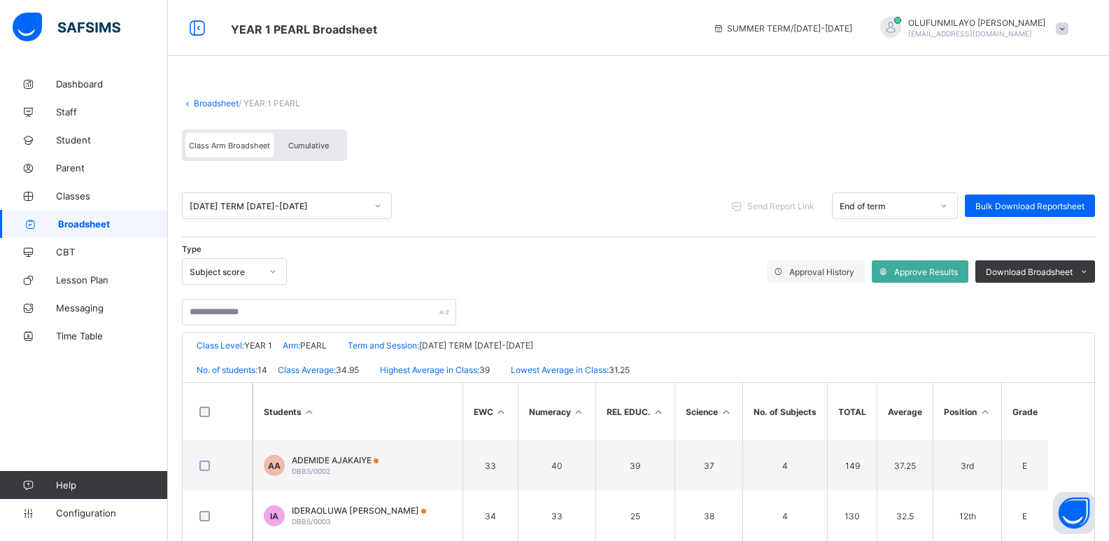
click at [212, 100] on link "Broadsheet" at bounding box center [216, 103] width 45 height 10
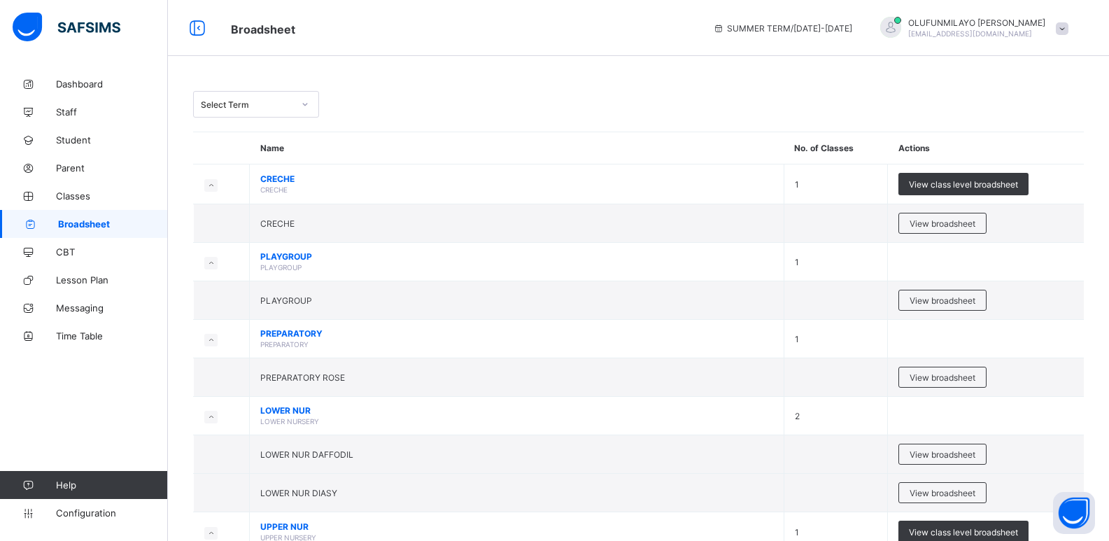
click at [217, 104] on div "Select Term" at bounding box center [247, 104] width 92 height 10
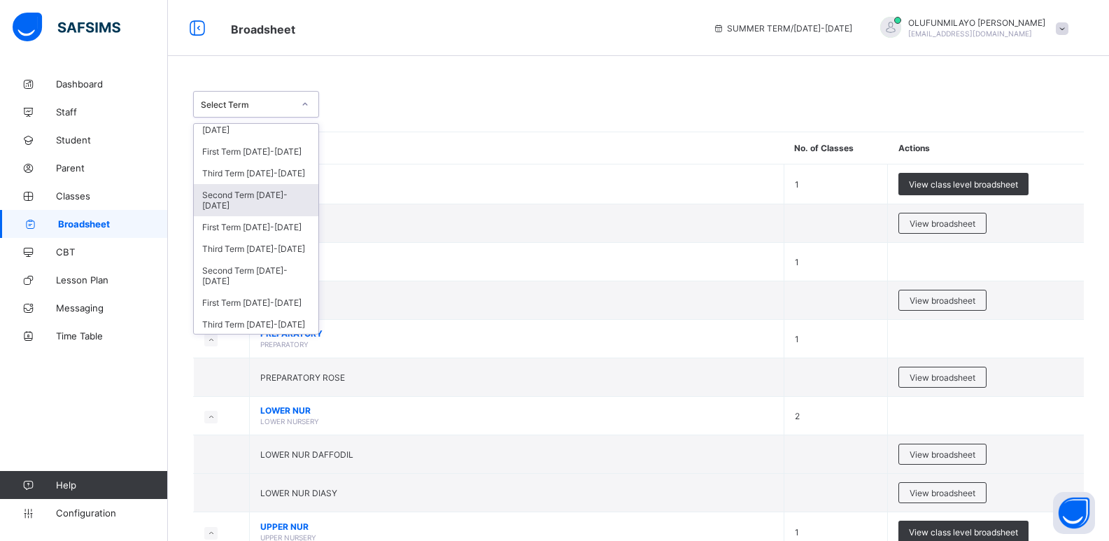
scroll to position [260, 0]
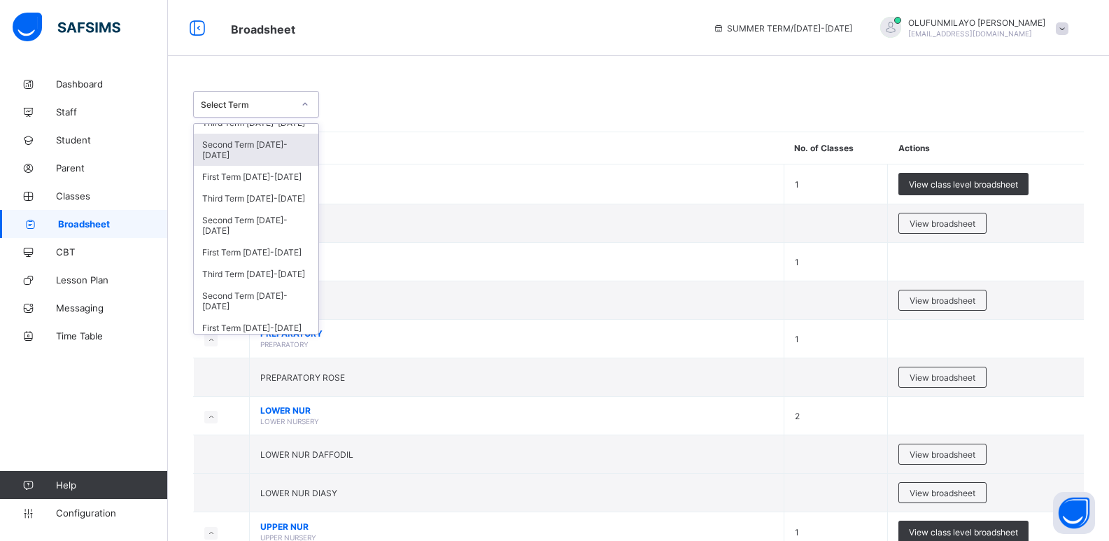
click at [288, 153] on div "Second Term 2020-2021" at bounding box center [256, 150] width 125 height 32
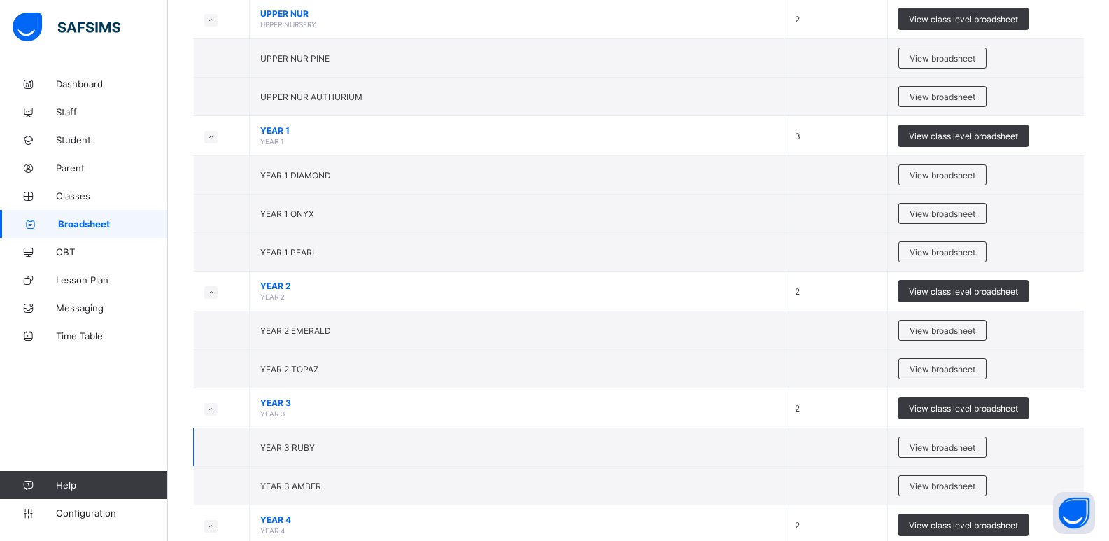
scroll to position [630, 0]
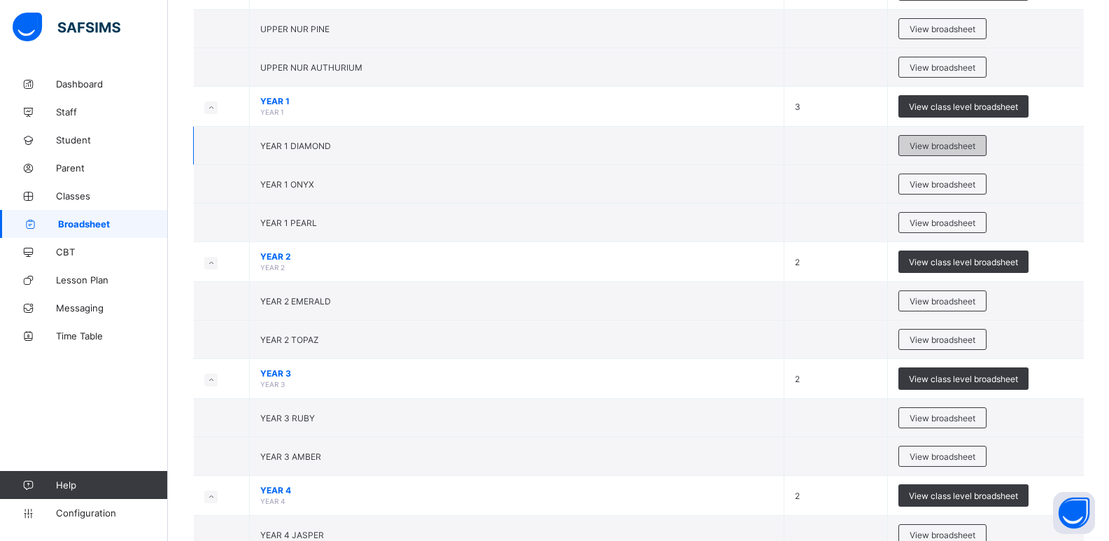
click at [956, 145] on span "View broadsheet" at bounding box center [943, 146] width 66 height 10
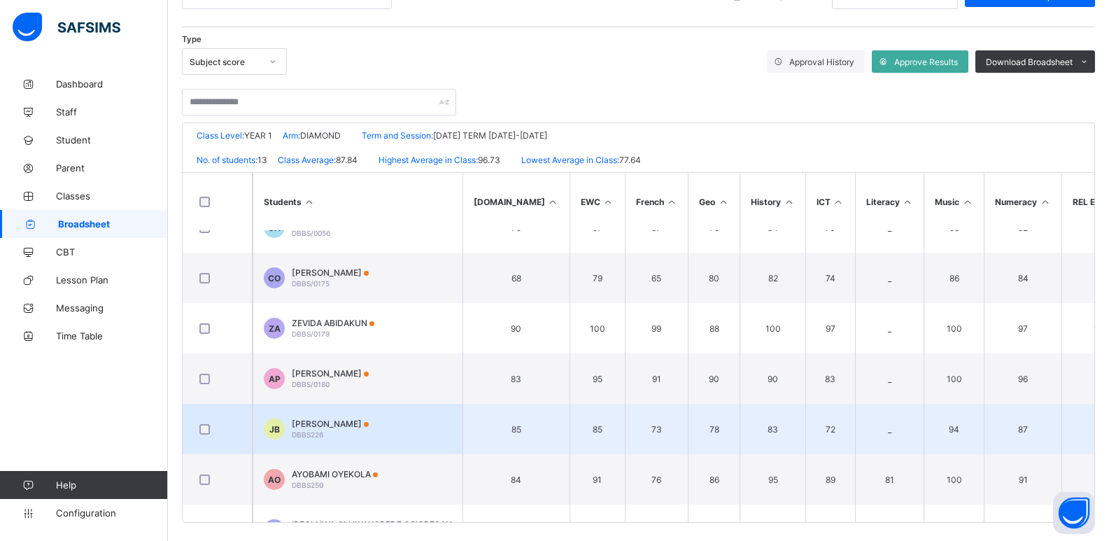
scroll to position [350, 0]
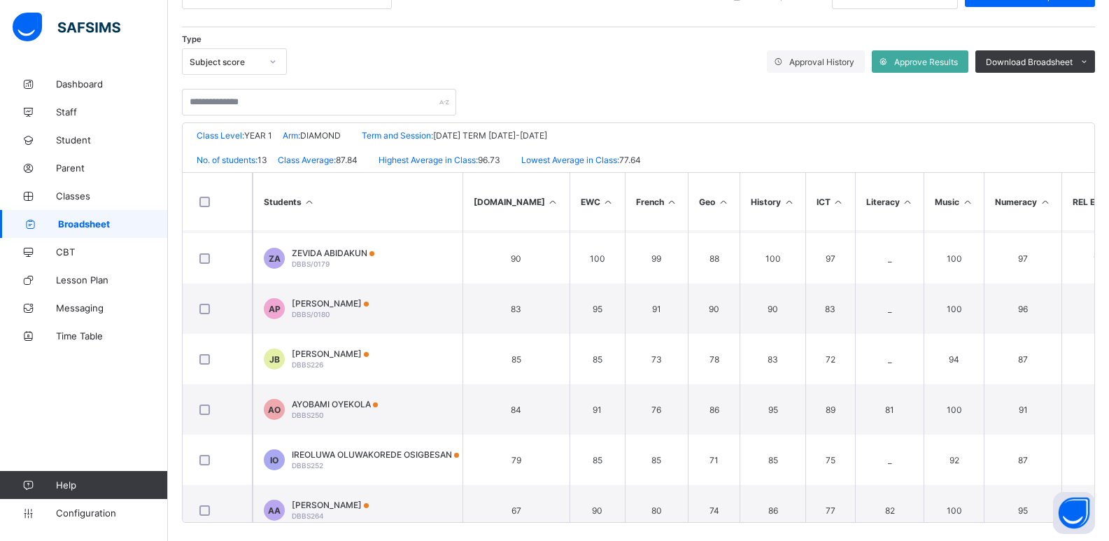
click at [222, 63] on div "Subject score" at bounding box center [225, 62] width 71 height 10
click at [225, 63] on div "Subject score" at bounding box center [225, 62] width 71 height 10
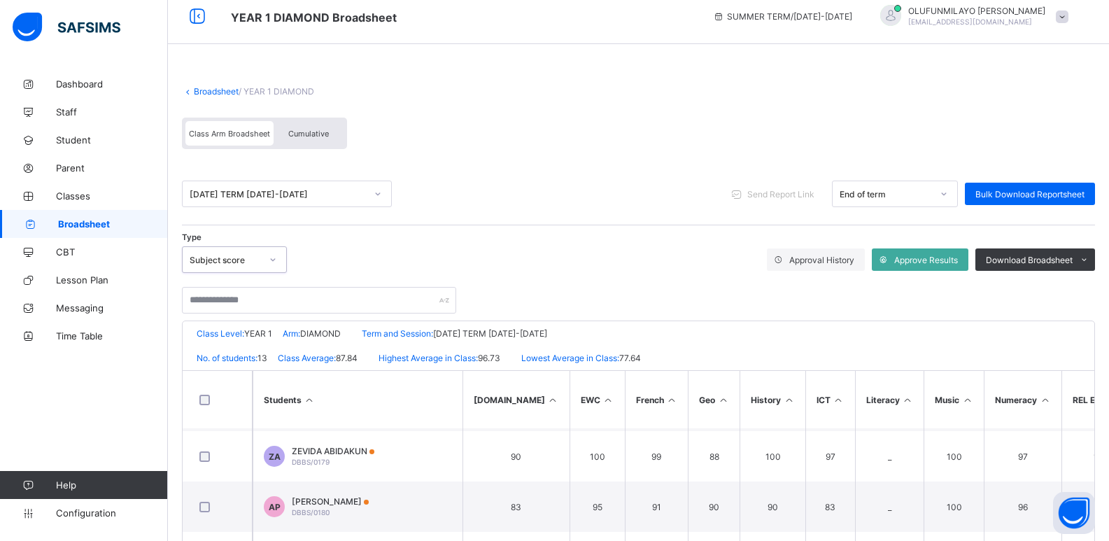
scroll to position [0, 0]
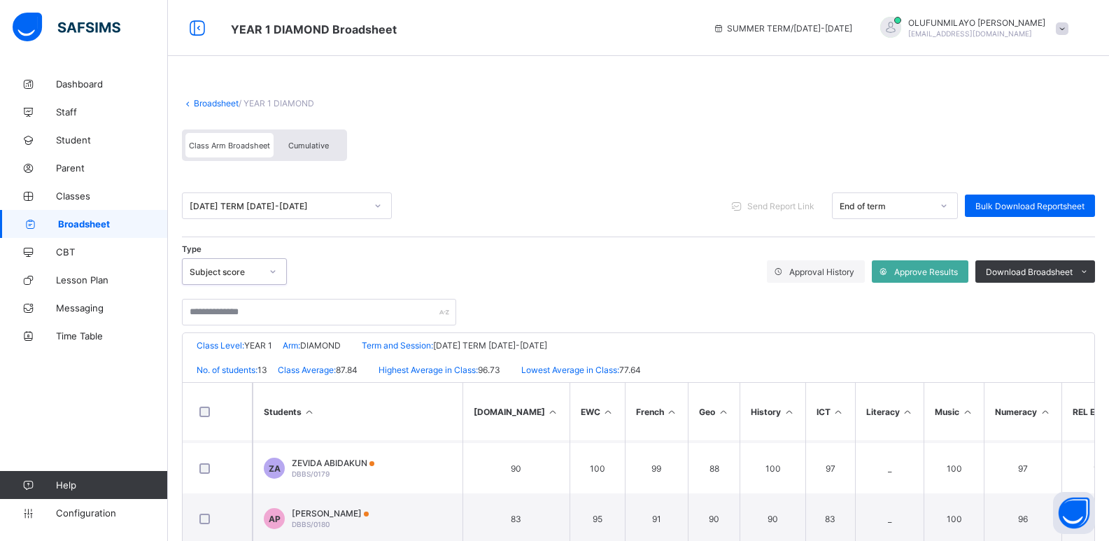
click at [217, 101] on link "Broadsheet" at bounding box center [216, 103] width 45 height 10
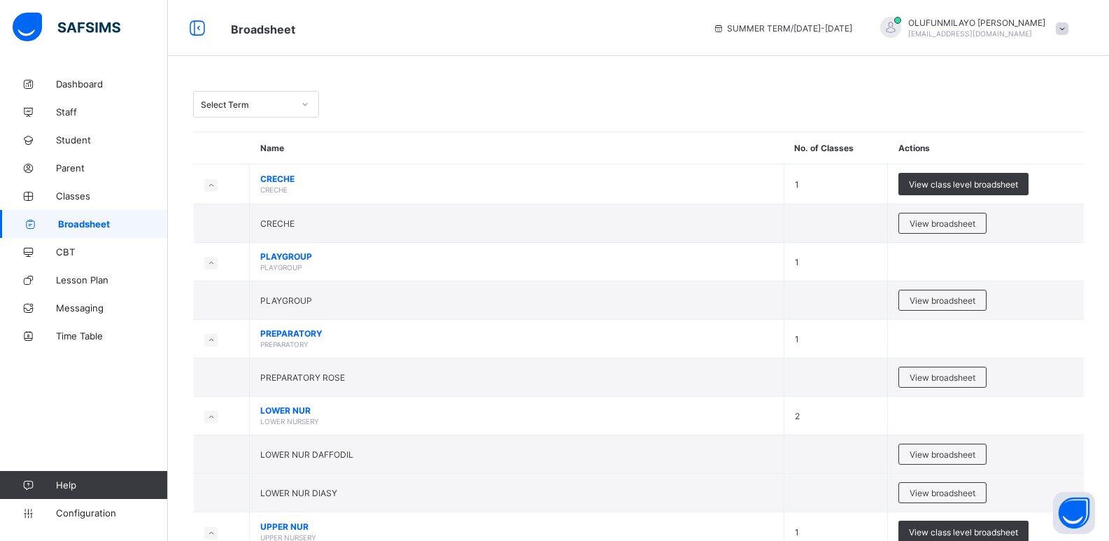
click at [251, 108] on div "Select Term" at bounding box center [247, 104] width 92 height 10
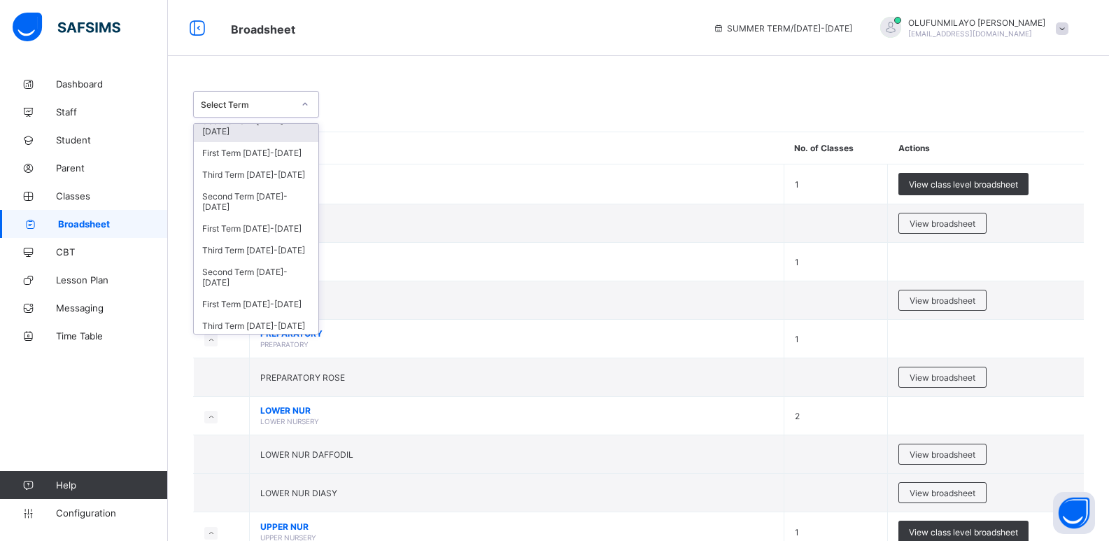
scroll to position [210, 0]
click at [255, 269] on div "Second Term 2019-2020" at bounding box center [256, 276] width 125 height 32
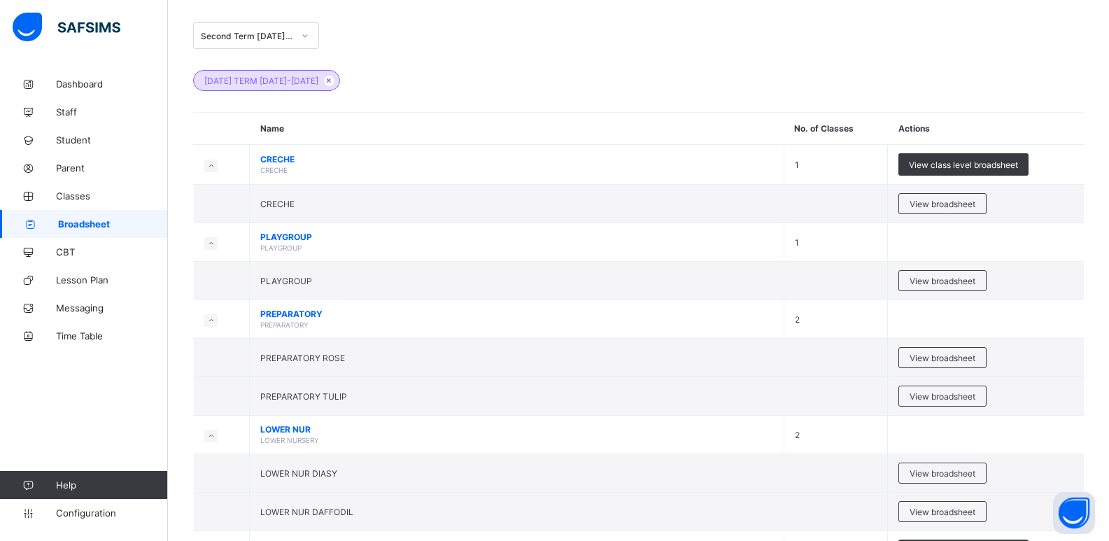
scroll to position [350, 0]
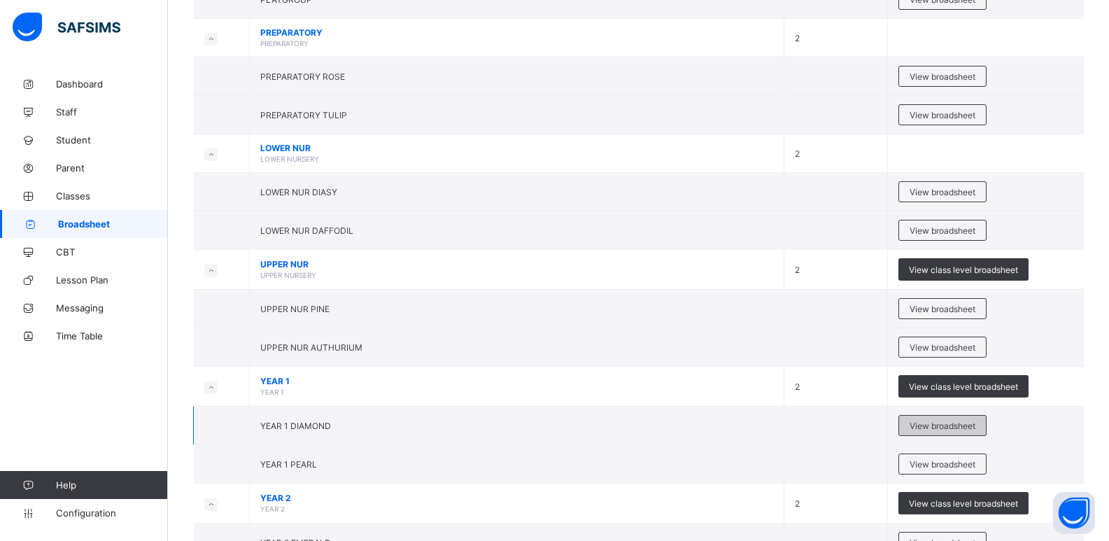
click at [957, 430] on span "View broadsheet" at bounding box center [943, 425] width 66 height 10
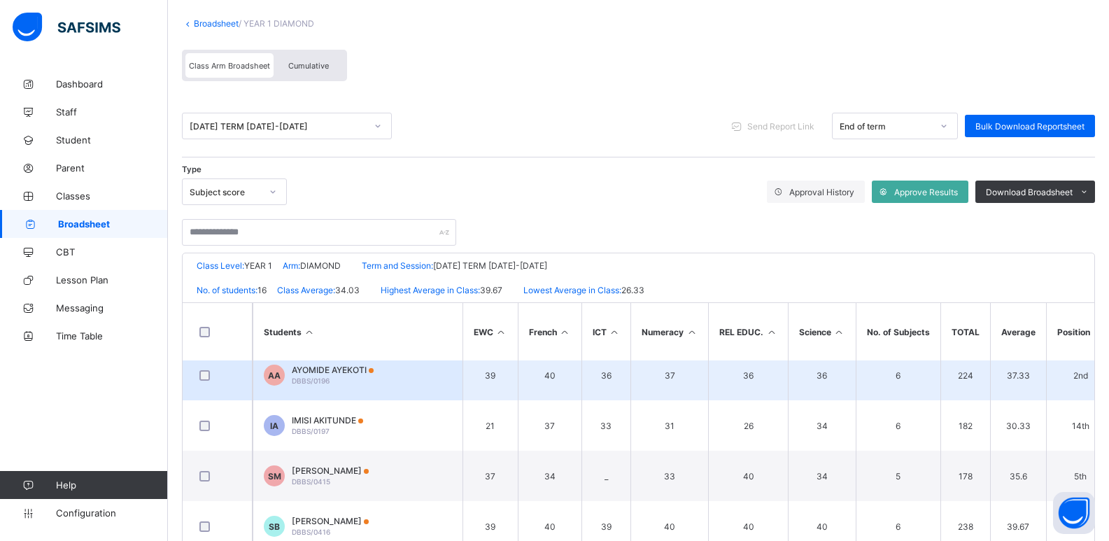
scroll to position [220, 0]
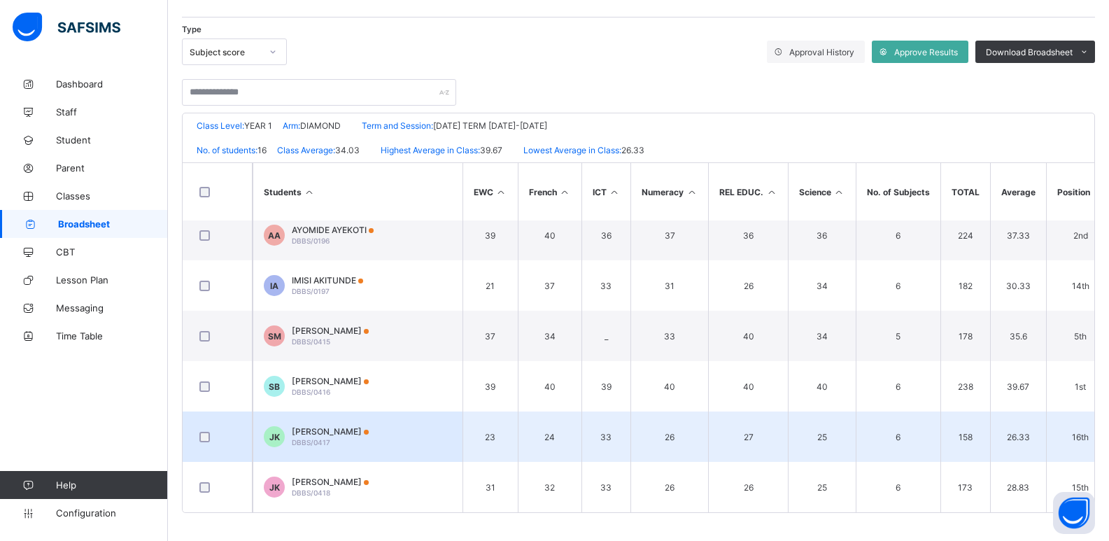
click at [349, 428] on span "Joseph Kayode-Ajayi" at bounding box center [330, 431] width 77 height 10
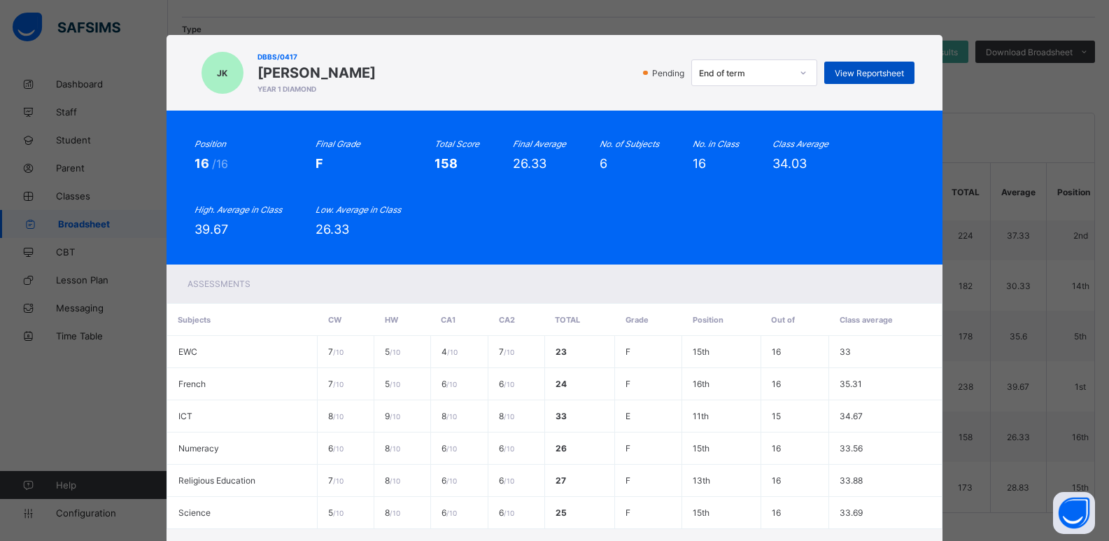
click at [881, 70] on span "View Reportsheet" at bounding box center [869, 73] width 69 height 10
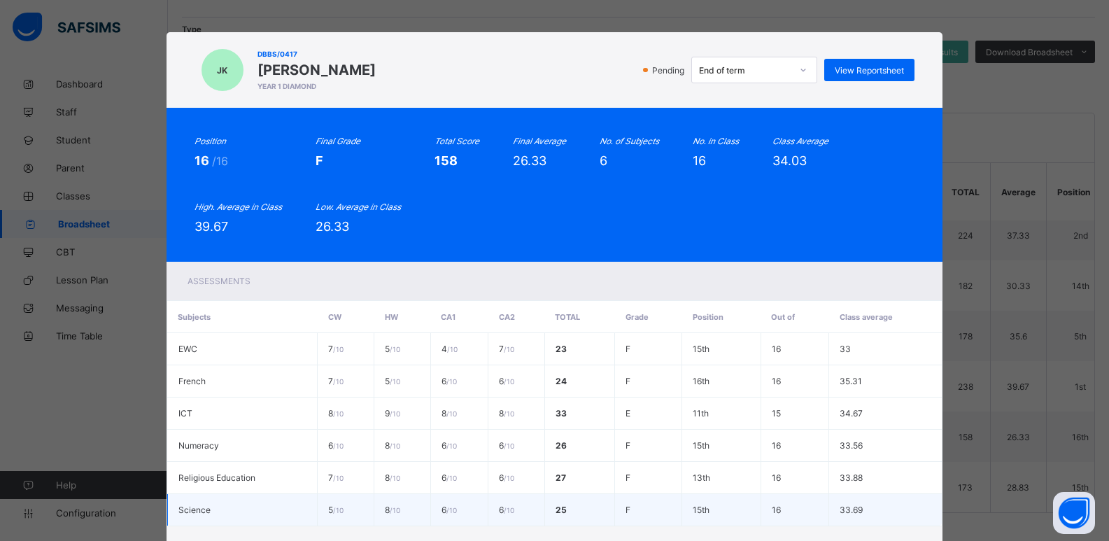
scroll to position [115, 0]
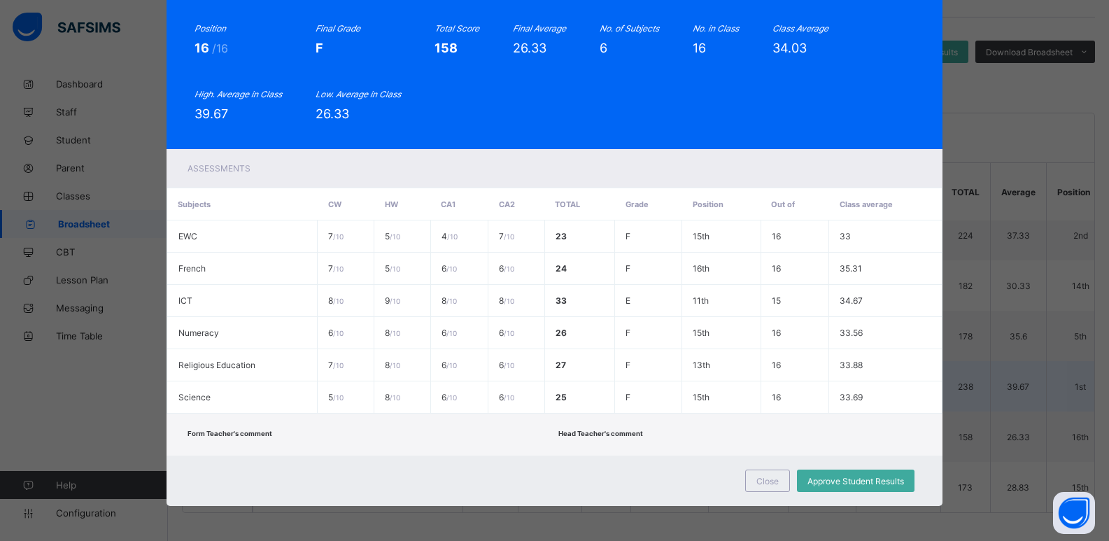
click at [771, 478] on span "Close" at bounding box center [767, 481] width 22 height 10
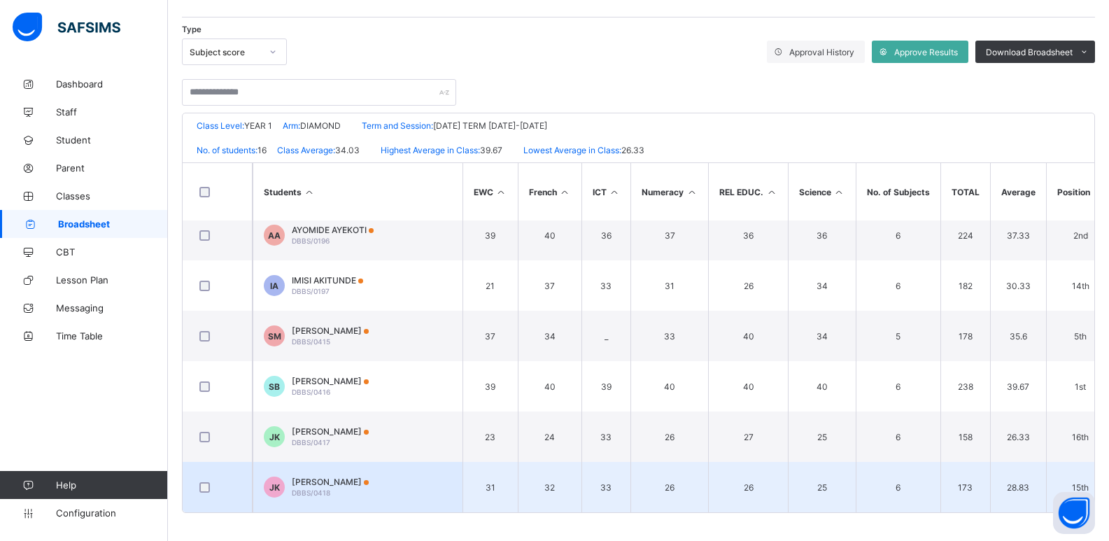
click at [331, 476] on span "Judah Kayode-Ajayi" at bounding box center [330, 481] width 77 height 10
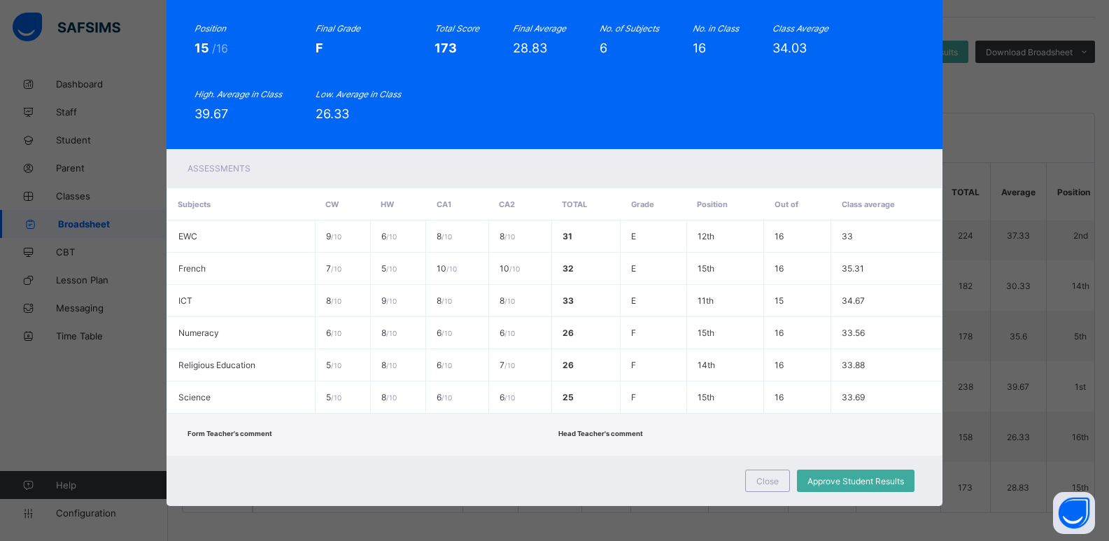
scroll to position [0, 0]
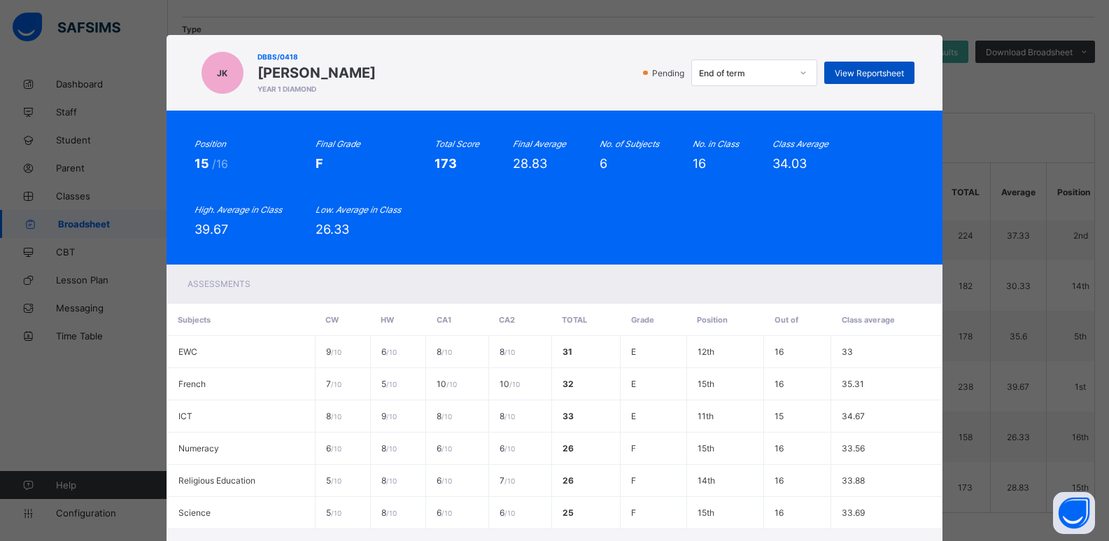
click at [870, 73] on span "View Reportsheet" at bounding box center [869, 73] width 69 height 10
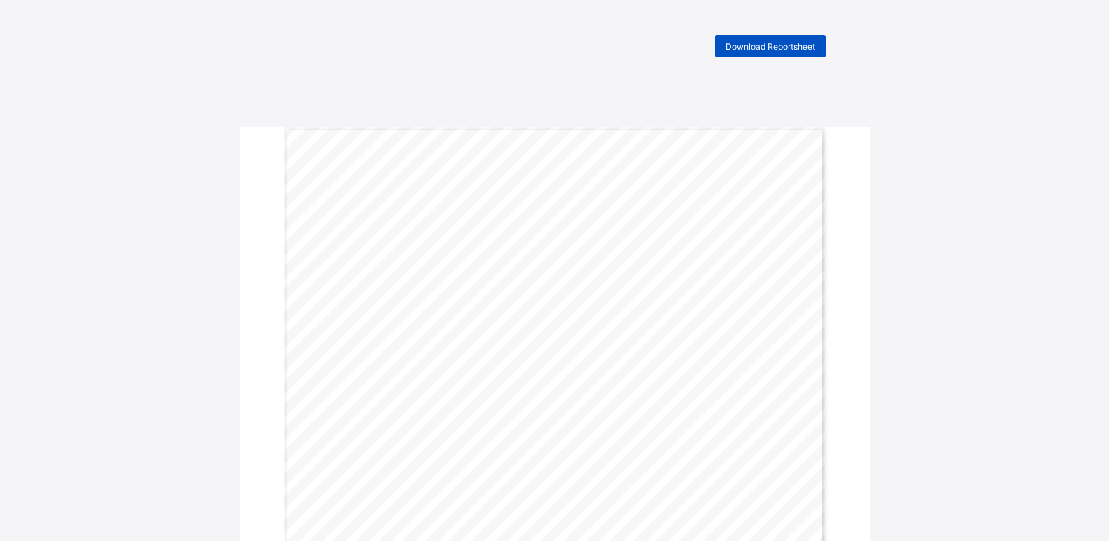
click at [780, 45] on span "Download Reportsheet" at bounding box center [771, 46] width 90 height 10
click at [774, 45] on span "Download Reportsheet" at bounding box center [771, 46] width 90 height 10
click at [791, 43] on span "Download Reportsheet" at bounding box center [771, 46] width 90 height 10
click at [745, 47] on span "Download Reportsheet" at bounding box center [771, 46] width 90 height 10
click at [757, 49] on span "Download Reportsheet" at bounding box center [771, 46] width 90 height 10
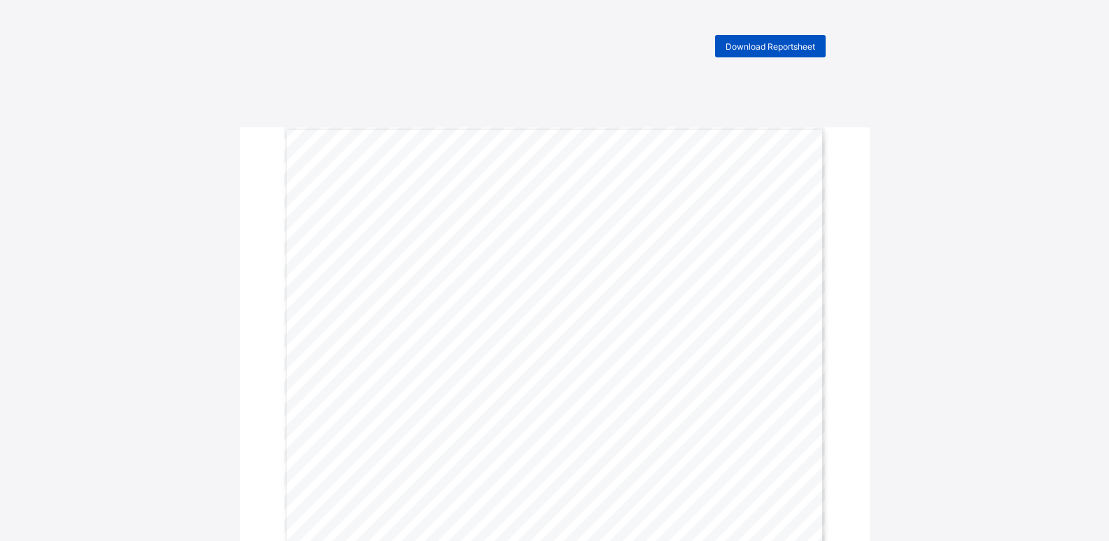
click at [768, 50] on span "Download Reportsheet" at bounding box center [771, 46] width 90 height 10
click at [766, 47] on span "Download Reportsheet" at bounding box center [771, 46] width 90 height 10
click at [763, 48] on span "Download Reportsheet" at bounding box center [771, 46] width 90 height 10
